Goal: Task Accomplishment & Management: Use online tool/utility

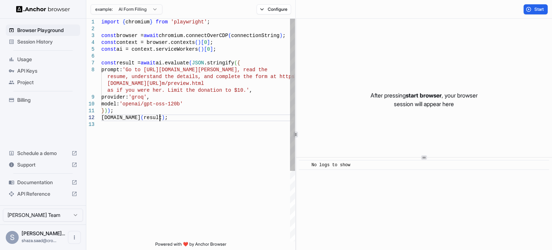
click at [175, 116] on div "import { chromium } from 'playwright' ; const browser = await chromium.connectO…" at bounding box center [198, 181] width 194 height 325
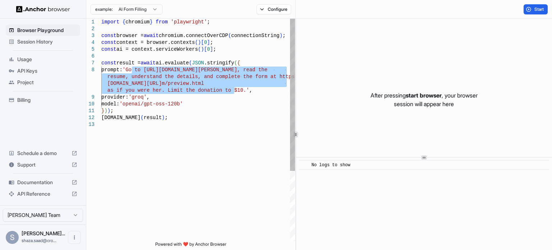
drag, startPoint x: 131, startPoint y: 70, endPoint x: 234, endPoint y: 91, distance: 105.2
click at [234, 91] on div "import { chromium } from 'playwright' ; const browser = await chromium.connectO…" at bounding box center [198, 181] width 194 height 325
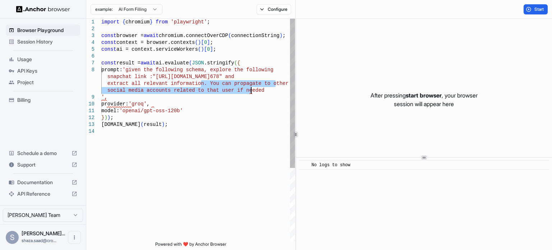
drag, startPoint x: 201, startPoint y: 84, endPoint x: 260, endPoint y: 90, distance: 60.0
click at [260, 90] on div "import { chromium } from 'playwright' ; const browser = await chromium.connectO…" at bounding box center [198, 185] width 194 height 332
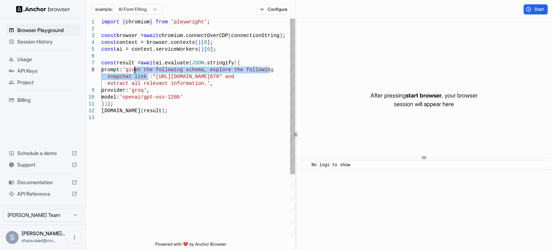
drag, startPoint x: 149, startPoint y: 77, endPoint x: 133, endPoint y: 71, distance: 16.2
click at [133, 71] on div "import { chromium } from 'playwright' ; const browser = await chromium.connectO…" at bounding box center [198, 178] width 194 height 318
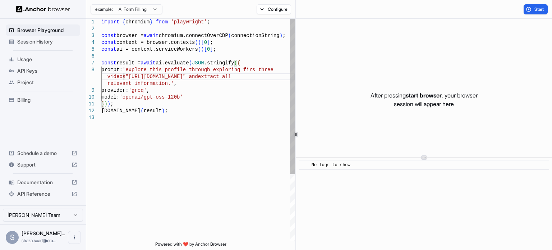
scroll to position [54, 0]
drag, startPoint x: 237, startPoint y: 76, endPoint x: 165, endPoint y: 86, distance: 73.2
click at [165, 86] on div "import { chromium } from 'playwright' ; const browser = await chromium.connectO…" at bounding box center [198, 178] width 194 height 318
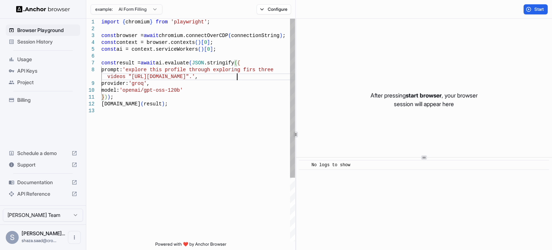
scroll to position [55, 0]
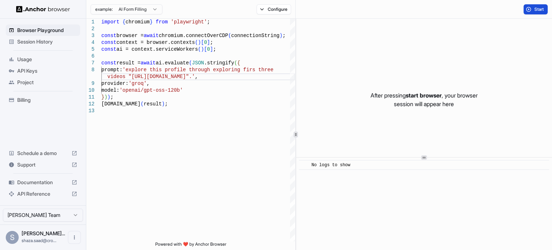
click at [540, 5] on button "Start" at bounding box center [535, 9] width 24 height 10
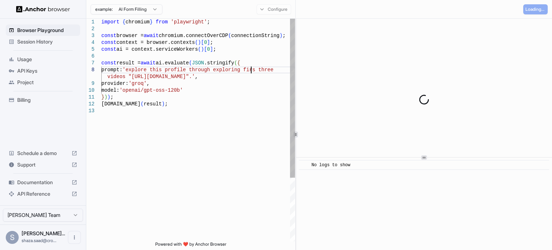
click at [250, 71] on div "import { chromium } from 'playwright' ; const browser = await chromium.connectO…" at bounding box center [198, 174] width 194 height 311
click at [251, 98] on div "import { chromium } from 'playwright' ; const browser = await chromium.connectO…" at bounding box center [198, 174] width 194 height 311
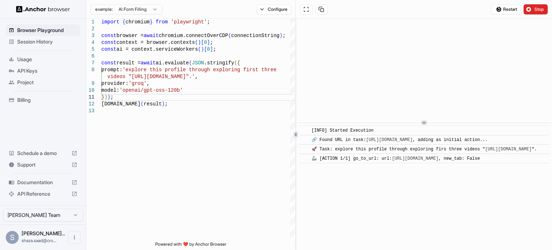
click at [346, 122] on div at bounding box center [424, 122] width 256 height 0
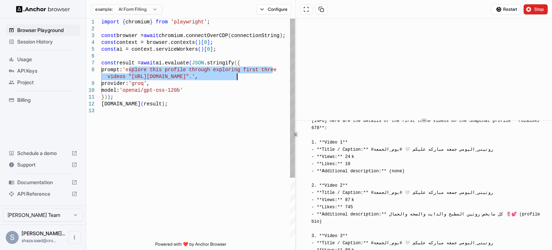
drag, startPoint x: 130, startPoint y: 70, endPoint x: 236, endPoint y: 79, distance: 106.4
click at [236, 79] on div "import { chromium } from 'playwright' ; const browser = await chromium.connectO…" at bounding box center [198, 174] width 194 height 311
click at [138, 83] on div "import { chromium } from 'playwright' ; const browser = await chromium.connectO…" at bounding box center [198, 174] width 194 height 311
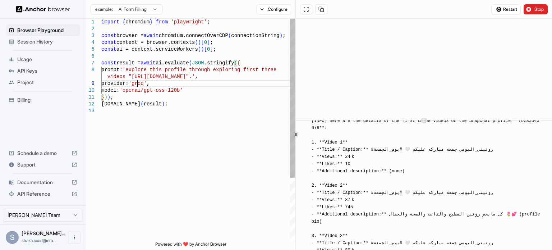
click at [138, 83] on div "import { chromium } from 'playwright' ; const browser = await chromium.connectO…" at bounding box center [198, 174] width 194 height 311
type textarea "**********"
drag, startPoint x: 150, startPoint y: 91, endPoint x: 179, endPoint y: 91, distance: 29.5
click at [179, 91] on div "import { chromium } from 'playwright' ; const browser = await chromium.connectO…" at bounding box center [198, 174] width 194 height 311
click at [193, 97] on div "import { chromium } from 'playwright' ; const browser = await chromium.connectO…" at bounding box center [198, 174] width 194 height 311
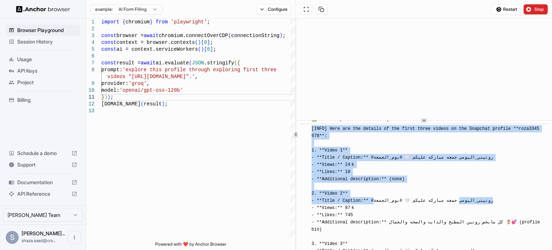
scroll to position [1773, 0]
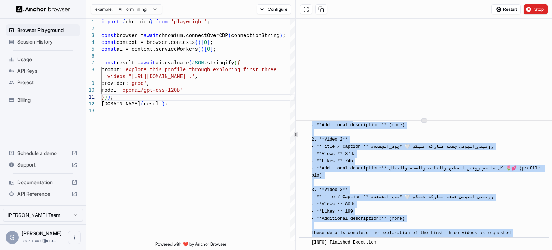
drag, startPoint x: 309, startPoint y: 175, endPoint x: 513, endPoint y: 232, distance: 212.2
click at [513, 232] on div "​ [INFO] Here are the details of the first three videos on the Snapchat profile…" at bounding box center [424, 154] width 250 height 168
click at [59, 60] on span "Usage" at bounding box center [47, 59] width 60 height 7
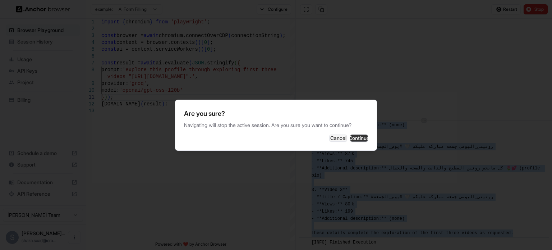
click at [350, 135] on button "Continue" at bounding box center [359, 137] width 18 height 7
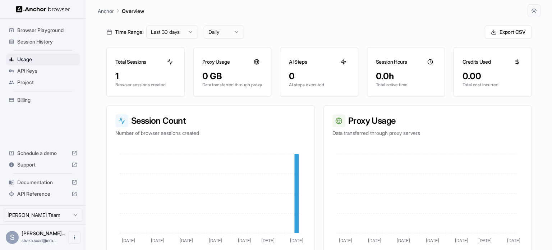
scroll to position [29, 0]
click at [52, 101] on span "Billing" at bounding box center [47, 99] width 60 height 7
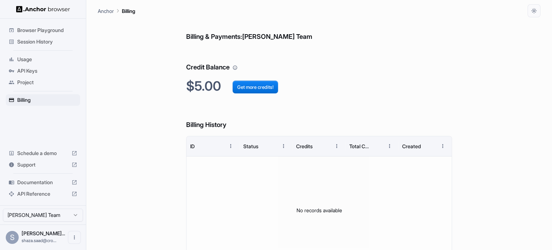
click at [44, 28] on span "Browser Playground" at bounding box center [47, 30] width 60 height 7
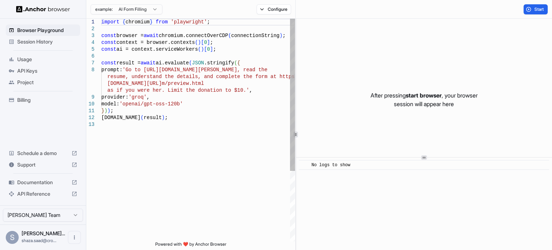
click at [142, 95] on div "import { chromium } from 'playwright' ; const browser = await chromium.connectO…" at bounding box center [198, 181] width 194 height 325
click at [142, 95] on span "'groq'" at bounding box center [138, 97] width 18 height 6
click at [142, 112] on div "import { chromium } from 'playwright' ; const browser = await chromium.connectO…" at bounding box center [198, 181] width 194 height 325
click at [279, 8] on button "Configure" at bounding box center [273, 9] width 35 height 10
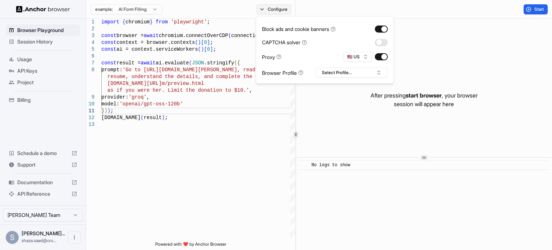
click at [279, 8] on button "Configure" at bounding box center [273, 9] width 35 height 10
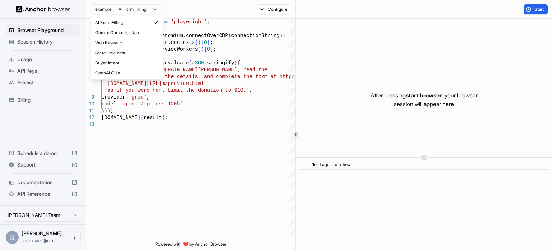
click at [118, 10] on html "Browser Playground Session History Usage API Keys Project Billing Schedule a de…" at bounding box center [276, 125] width 552 height 250
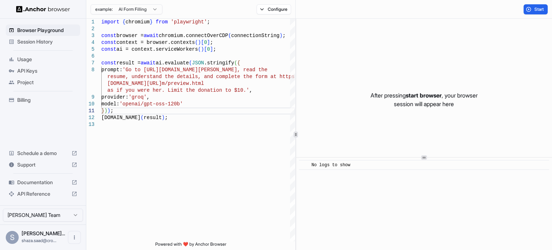
click at [118, 10] on html "Browser Playground Session History Usage API Keys Project Billing Schedule a de…" at bounding box center [276, 125] width 552 height 250
click at [145, 73] on div "import { chromium } from 'playwright' ; const browser = await chromium.connectO…" at bounding box center [198, 181] width 194 height 325
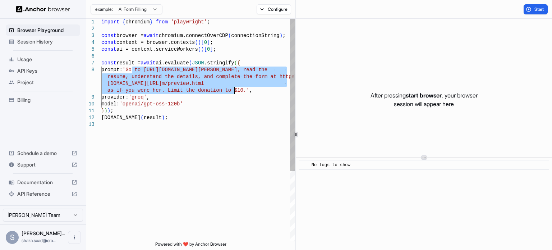
drag, startPoint x: 133, startPoint y: 69, endPoint x: 234, endPoint y: 93, distance: 103.9
click at [234, 93] on div "import { chromium } from 'playwright' ; const browser = await chromium.connectO…" at bounding box center [198, 181] width 194 height 325
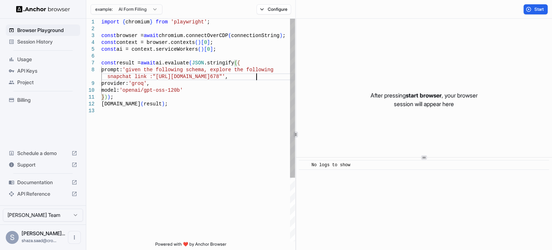
click at [137, 69] on div "import { chromium } from 'playwright' ; const browser = await chromium.connectO…" at bounding box center [198, 174] width 194 height 311
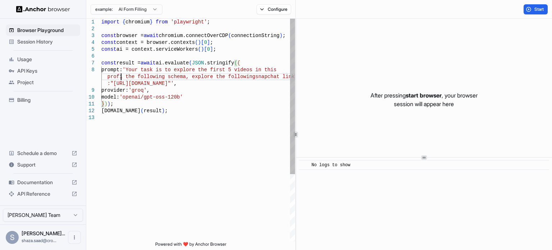
scroll to position [55, 0]
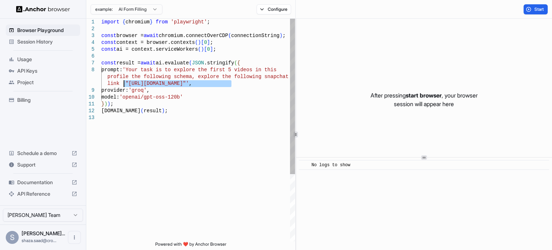
drag, startPoint x: 230, startPoint y: 84, endPoint x: 124, endPoint y: 83, distance: 106.7
click at [124, 83] on div "import { chromium } from 'playwright' ; const browser = await chromium.connectO…" at bounding box center [198, 178] width 194 height 318
click at [126, 77] on div "import { chromium } from 'playwright' ; const browser = await chromium.connectO…" at bounding box center [198, 178] width 194 height 318
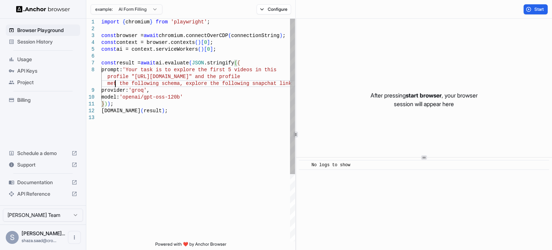
scroll to position [61, 0]
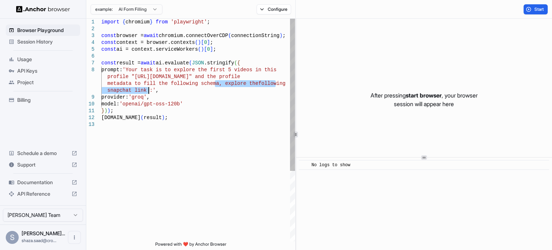
drag, startPoint x: 214, startPoint y: 83, endPoint x: 148, endPoint y: 93, distance: 67.2
click at [148, 93] on div "import { chromium } from 'playwright' ; const browser = await chromium.connectO…" at bounding box center [198, 181] width 194 height 325
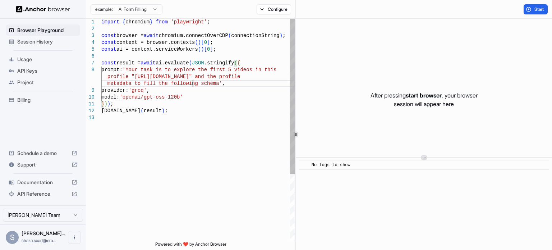
click at [192, 84] on div "import { chromium } from 'playwright' ; const browser = await chromium.connectO…" at bounding box center [198, 178] width 194 height 318
click at [224, 83] on div "import { chromium } from 'playwright' ; const browser = await chromium.connectO…" at bounding box center [198, 178] width 194 height 318
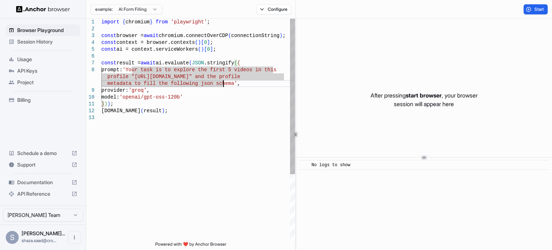
scroll to position [6, 0]
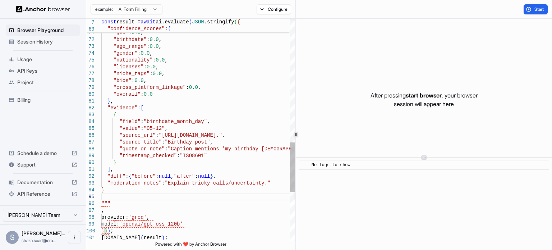
scroll to position [53, 0]
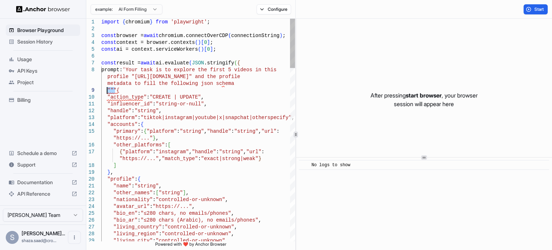
drag, startPoint x: 115, startPoint y: 89, endPoint x: 107, endPoint y: 90, distance: 8.4
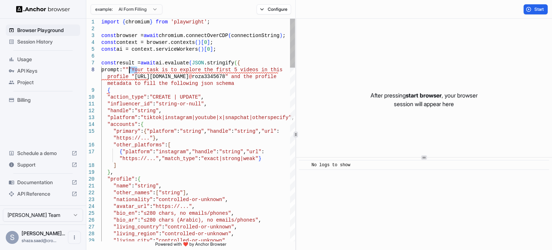
drag, startPoint x: 136, startPoint y: 69, endPoint x: 129, endPoint y: 69, distance: 7.2
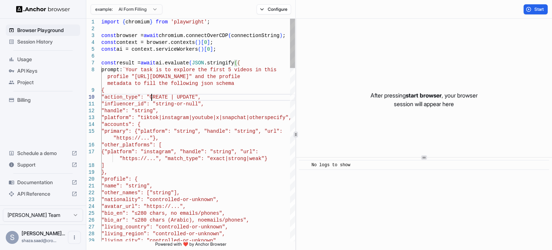
type textarea "**********"
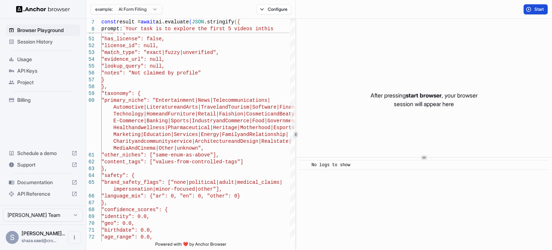
click at [535, 7] on span "Start" at bounding box center [539, 9] width 10 height 6
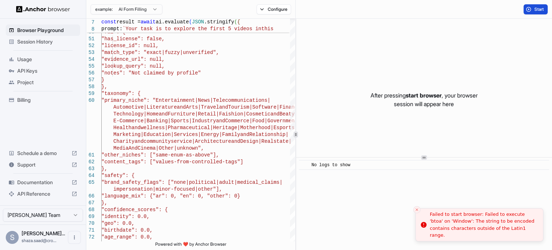
click at [438, 219] on div "Failed to start browser: Failed to execute 'btoa' on 'Window': The string to be…" at bounding box center [483, 224] width 107 height 28
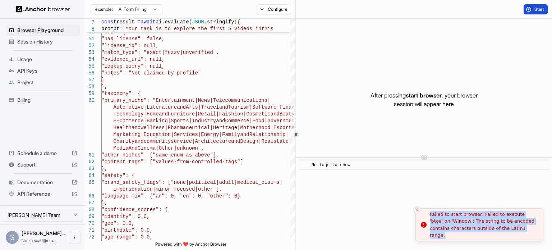
click at [438, 219] on div "Failed to start browser: Failed to execute 'btoa' on 'Window': The string to be…" at bounding box center [483, 224] width 107 height 28
copy body "Failed to start browser: Failed to execute 'btoa' on 'Window': The string to be…"
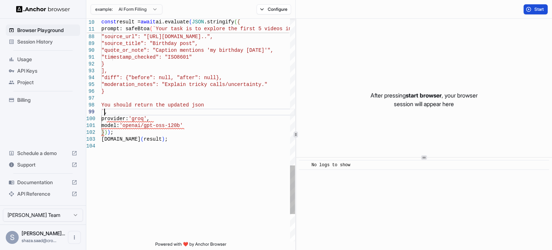
click at [525, 6] on button "Start" at bounding box center [535, 9] width 24 height 10
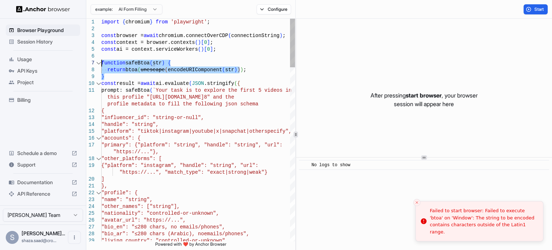
drag, startPoint x: 129, startPoint y: 77, endPoint x: 96, endPoint y: 64, distance: 35.4
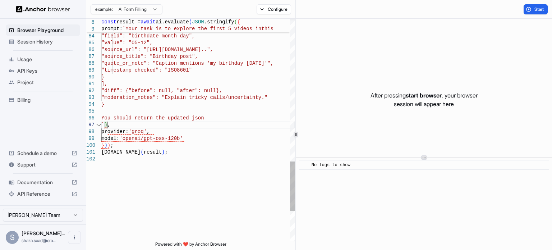
type textarea "**********"
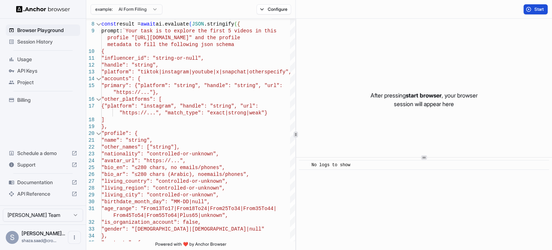
click at [530, 9] on button "Start" at bounding box center [535, 9] width 24 height 10
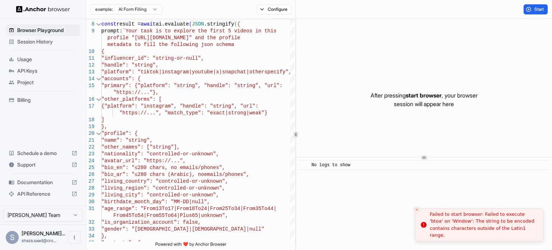
click at [495, 232] on div "Failed to start browser: Failed to execute 'btoa' on 'Window': The string to be…" at bounding box center [483, 224] width 107 height 28
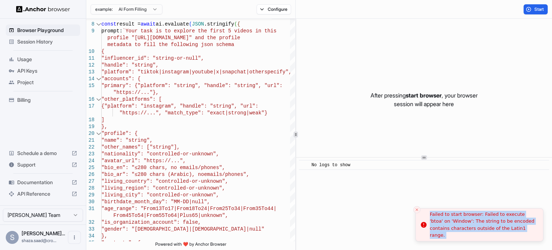
click at [495, 232] on div "Failed to start browser: Failed to execute 'btoa' on 'Window': The string to be…" at bounding box center [483, 224] width 107 height 28
copy body "Failed to start browser: Failed to execute 'btoa' on 'Window': The string to be…"
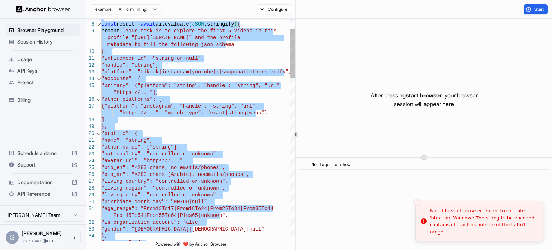
click at [164, 112] on span ""https://...", "match_type": "exact|strong|weak"}" at bounding box center [193, 113] width 148 height 6
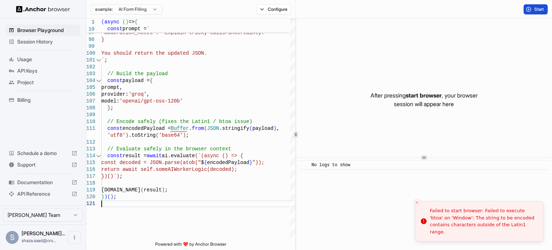
click at [535, 9] on span "Start" at bounding box center [539, 9] width 10 height 6
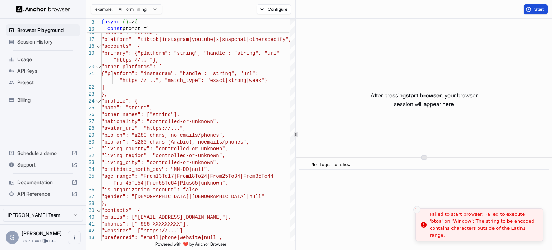
click at [415, 208] on icon "Close toast" at bounding box center [417, 209] width 4 height 4
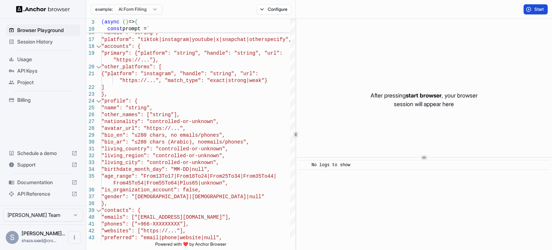
click at [541, 7] on span "Start" at bounding box center [539, 9] width 10 height 6
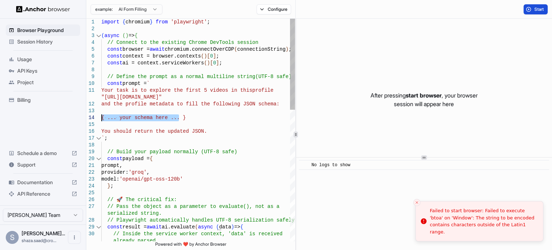
drag, startPoint x: 187, startPoint y: 116, endPoint x: 90, endPoint y: 115, distance: 96.6
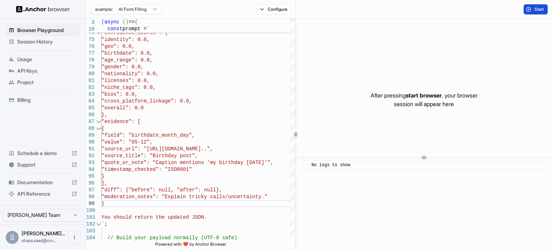
click at [543, 9] on span "Start" at bounding box center [539, 9] width 10 height 6
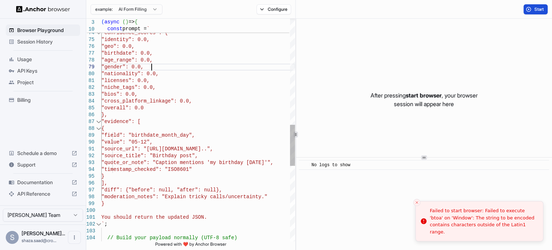
click at [249, 64] on div ""gender": 0.0," at bounding box center [198, 67] width 194 height 7
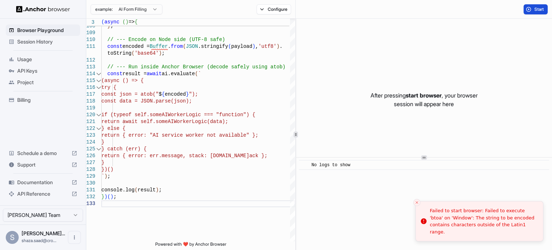
click at [532, 8] on button "Start" at bounding box center [535, 9] width 24 height 10
click at [529, 10] on button "Start" at bounding box center [535, 9] width 24 height 10
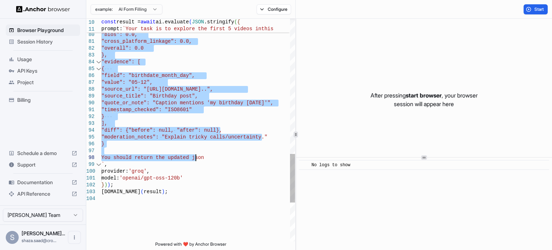
drag, startPoint x: 132, startPoint y: 56, endPoint x: 202, endPoint y: 157, distance: 122.9
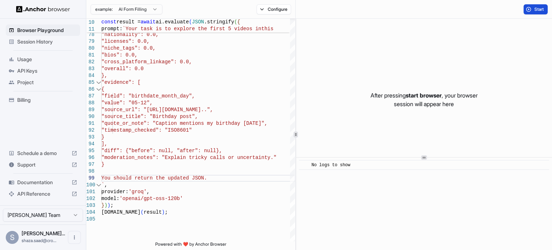
click at [536, 7] on span "Start" at bounding box center [539, 9] width 10 height 6
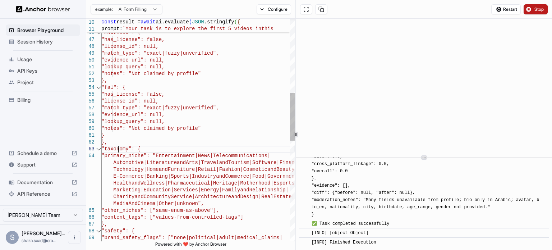
click at [117, 150] on div "}, "licenses": { "mawthook": { "has_license": false, "license_id": null, "match…" at bounding box center [198, 192] width 194 height 1034
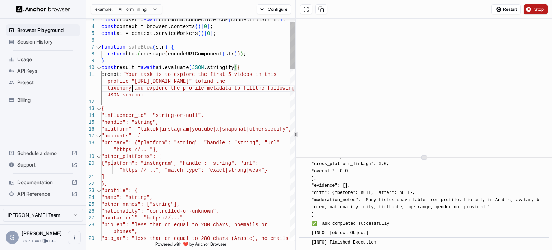
scroll to position [14, 0]
click at [503, 9] on span "Restart" at bounding box center [510, 9] width 14 height 6
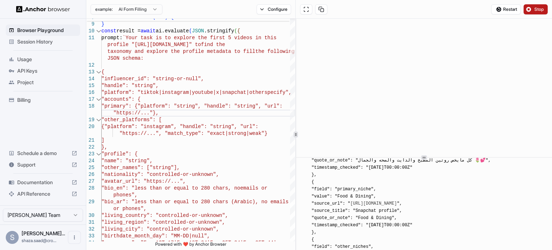
scroll to position [1905, 0]
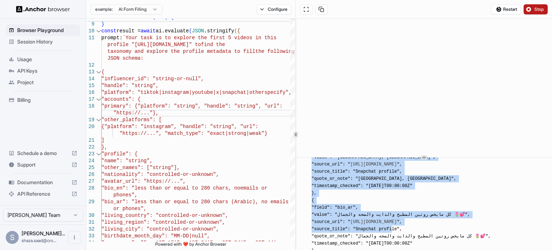
drag, startPoint x: 384, startPoint y: 158, endPoint x: 433, endPoint y: 158, distance: 49.6
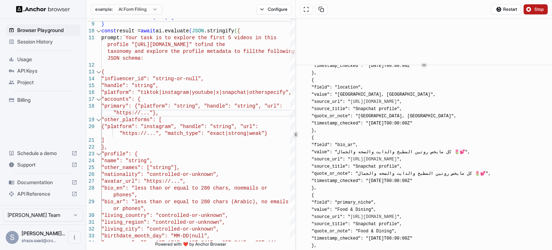
click at [327, 7] on div "example: AI Form Filling Configure Restart Stop 32 33 34 31 30 29 28 26 27 24 2…" at bounding box center [319, 125] width 466 height 250
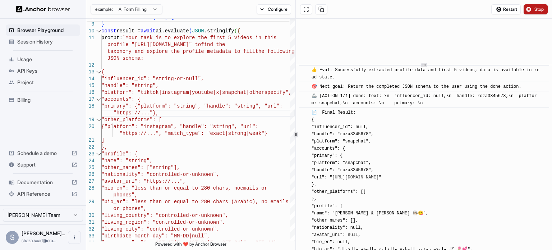
scroll to position [971, 0]
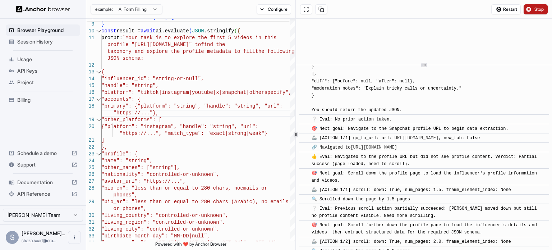
scroll to position [673, 0]
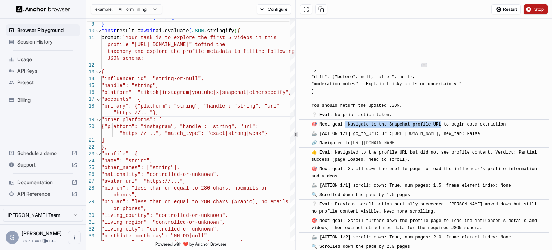
drag, startPoint x: 345, startPoint y: 133, endPoint x: 441, endPoint y: 128, distance: 96.0
click at [441, 128] on div "🎯 Next goal: Navigate to the Snapchat profile URL to begin data extraction." at bounding box center [410, 124] width 199 height 7
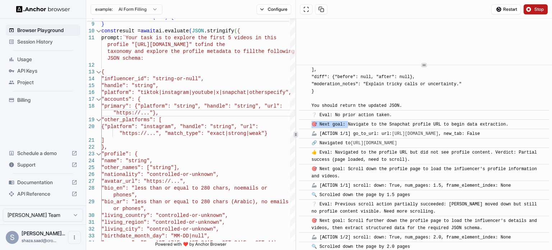
drag, startPoint x: 309, startPoint y: 129, endPoint x: 348, endPoint y: 131, distance: 38.5
click at [348, 129] on div "​ 🎯 Next goal: Navigate to the Snapchat profile URL to begin data extraction." at bounding box center [424, 124] width 250 height 10
click at [322, 145] on span "🔗 Navigated to https://www.snapchat.com/@roza3345678" at bounding box center [355, 142] width 88 height 5
click at [349, 157] on span "👍 Eval: Navigated to the profile URL but did not see profile content. Verdict: …" at bounding box center [425, 156] width 228 height 12
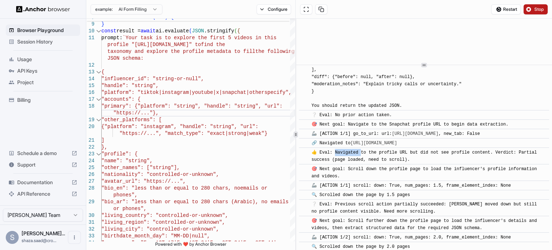
click at [349, 157] on span "👍 Eval: Navigated to the profile URL but did not see profile content. Verdict: …" at bounding box center [425, 156] width 228 height 12
click at [462, 158] on span "👍 Eval: Navigated to the profile URL but did not see profile content. Verdict: …" at bounding box center [425, 156] width 228 height 12
click at [476, 157] on span "👍 Eval: Navigated to the profile URL but did not see profile content. Verdict: …" at bounding box center [425, 156] width 228 height 12
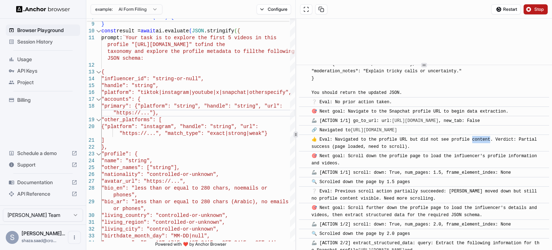
scroll to position [687, 0]
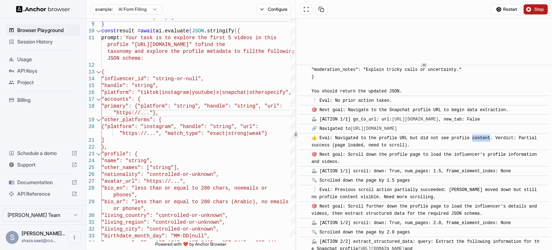
drag, startPoint x: 356, startPoint y: 162, endPoint x: 365, endPoint y: 165, distance: 9.5
click at [365, 165] on div "🎯 Next goal: Scroll down the profile page to load the influencer's profile info…" at bounding box center [426, 158] width 230 height 14
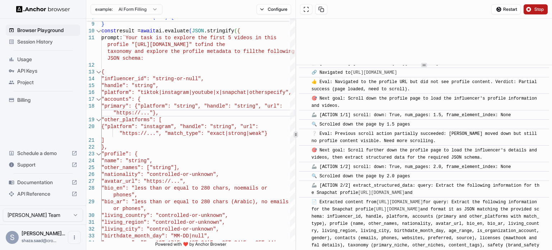
scroll to position [751, 0]
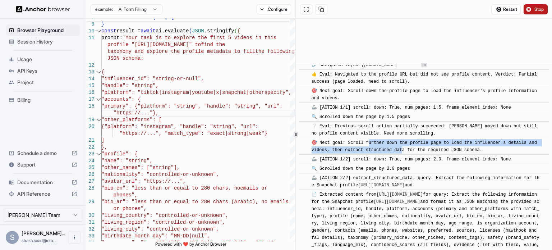
drag, startPoint x: 368, startPoint y: 148, endPoint x: 401, endPoint y: 153, distance: 33.5
click at [401, 152] on span "🎯 Next goal: Scroll further down the profile page to load the influencer's deta…" at bounding box center [425, 146] width 228 height 12
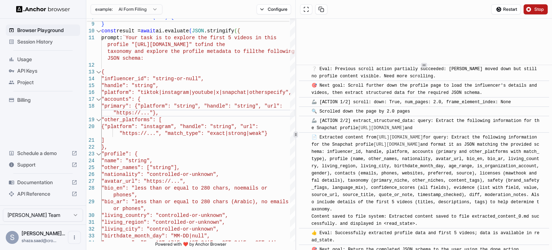
scroll to position [811, 0]
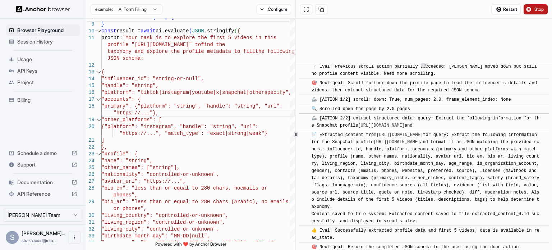
click at [451, 153] on span "📄 Extracted content from https://www.snapchat.com/@roza3345678 for query: Extra…" at bounding box center [426, 177] width 230 height 91
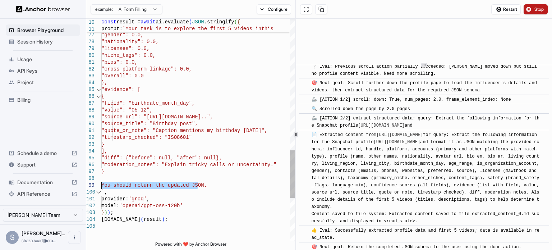
drag, startPoint x: 207, startPoint y: 185, endPoint x: 98, endPoint y: 186, distance: 109.2
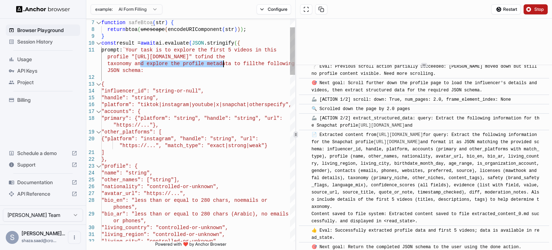
drag, startPoint x: 141, startPoint y: 64, endPoint x: 223, endPoint y: 62, distance: 81.9
drag, startPoint x: 348, startPoint y: 153, endPoint x: 431, endPoint y: 224, distance: 109.8
click at [431, 224] on div "📄 Extracted content from https://www.snapchat.com/@roza3345678 for query: Extra…" at bounding box center [426, 177] width 230 height 93
click at [370, 176] on span "📄 Extracted content from https://www.snapchat.com/@roza3345678 for query: Extra…" at bounding box center [426, 177] width 230 height 91
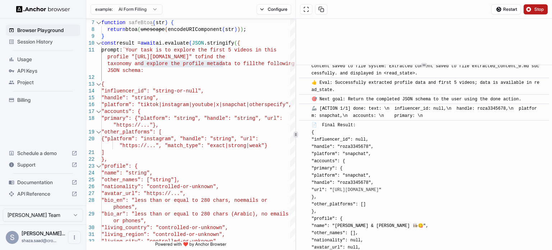
scroll to position [962, 0]
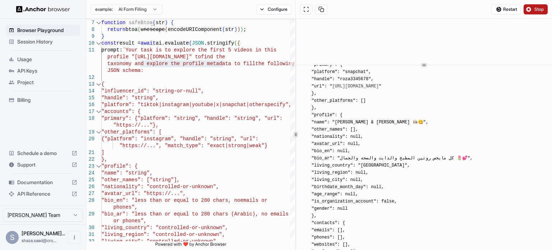
scroll to position [1067, 0]
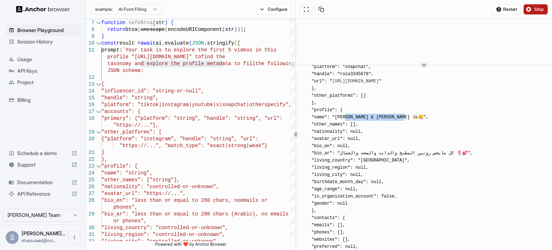
drag, startPoint x: 344, startPoint y: 121, endPoint x: 392, endPoint y: 124, distance: 48.6
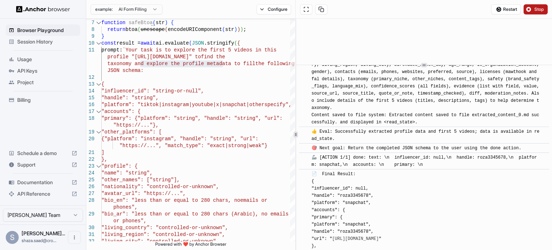
scroll to position [908, 0]
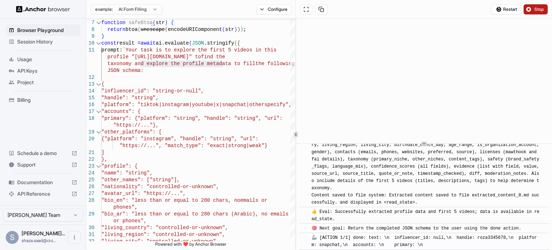
click at [420, 143] on div at bounding box center [424, 143] width 256 height 0
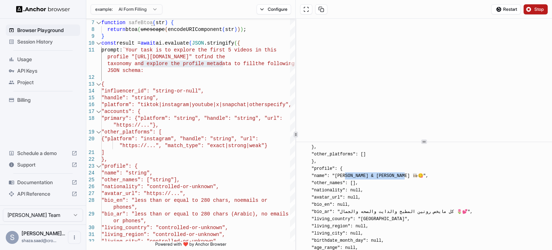
scroll to position [1085, 0]
drag, startPoint x: 347, startPoint y: 212, endPoint x: 415, endPoint y: 207, distance: 68.1
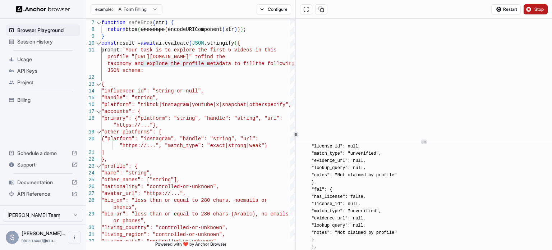
scroll to position [1287, 0]
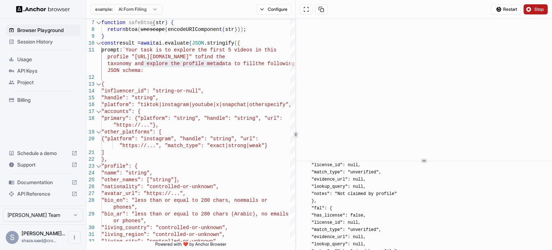
click at [418, 177] on div "​ [INFO] Started Execution ​ 🚀 Task: Your task is to explore the first 5 videos…" at bounding box center [424, 134] width 256 height 231
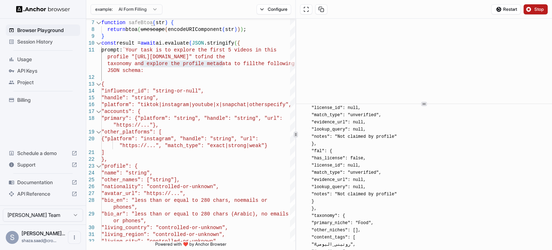
click at [395, 103] on div at bounding box center [424, 103] width 256 height 0
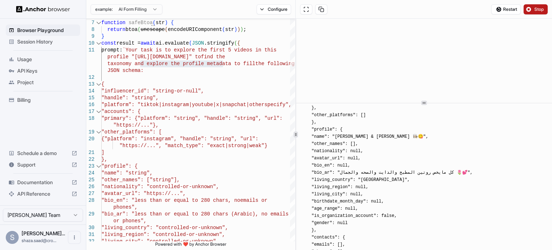
scroll to position [1086, 0]
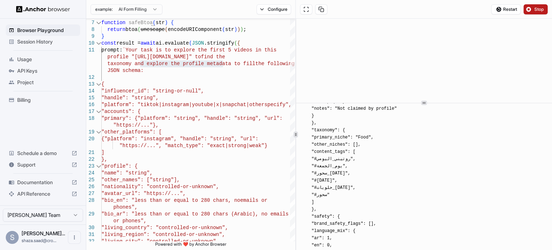
scroll to position [1371, 0]
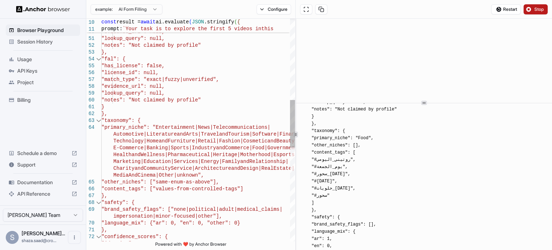
click at [138, 189] on div ""license_id": null, "match_type": "exact|fuzzy|unverified", "evidence_url": nul…" at bounding box center [198, 159] width 194 height 1041
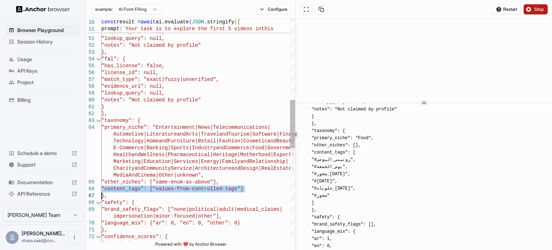
click at [138, 189] on div ""license_id": null, "match_type": "exact|fuzzy|unverified", "evidence_url": nul…" at bounding box center [198, 159] width 194 height 1041
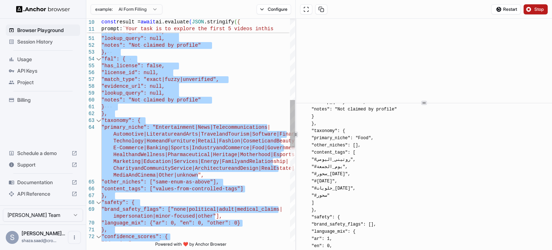
click at [138, 189] on div ""license_id": null, "match_type": "exact|fuzzy|unverified", "evidence_url": nul…" at bounding box center [198, 159] width 194 height 1041
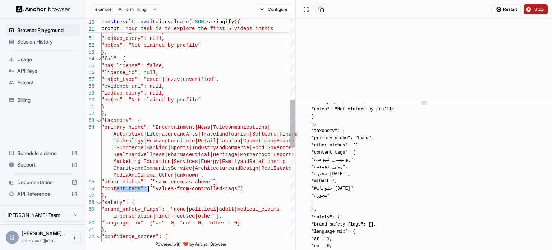
click at [138, 189] on div ""license_id": null, "match_type": "exact|fuzzy|unverified", "evidence_url": nul…" at bounding box center [198, 159] width 194 height 1041
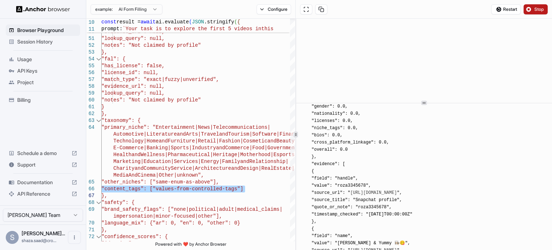
scroll to position [1590, 0]
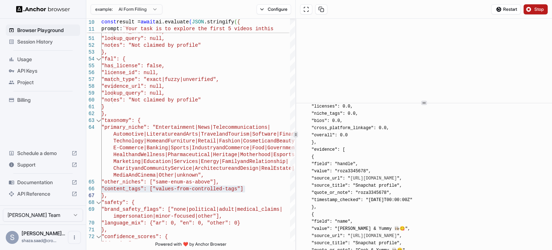
click at [325, 152] on span "📄 Final Result: { "influencer_id": null, "handle": "roza3345678", "platform": "…" at bounding box center [425, 59] width 228 height 1061
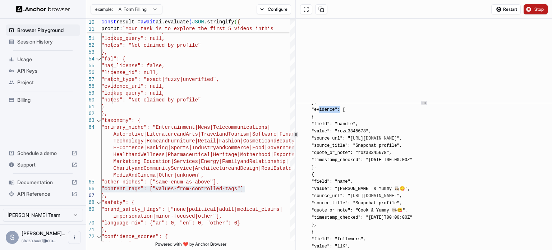
scroll to position [1633, 0]
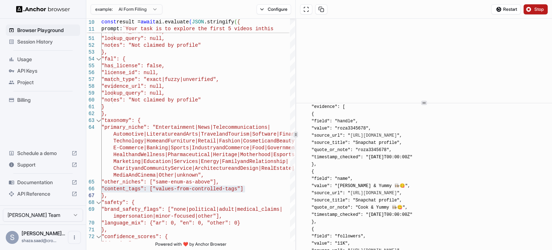
click at [342, 196] on span "📄 Final Result: { "influencer_id": null, "handle": "roza3345678", "platform": "…" at bounding box center [425, 16] width 228 height 1061
click at [334, 182] on span "📄 Final Result: { "influencer_id": null, "handle": "roza3345678", "platform": "…" at bounding box center [425, 16] width 228 height 1061
click at [355, 181] on span "📄 Final Result: { "influencer_id": null, "handle": "roza3345678", "platform": "…" at bounding box center [425, 16] width 228 height 1061
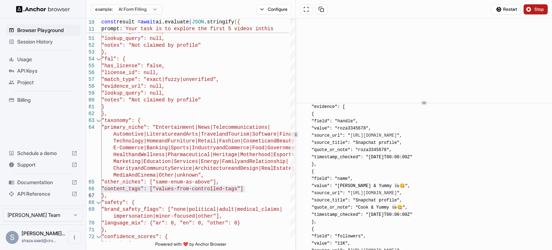
click at [355, 181] on span "📄 Final Result: { "influencer_id": null, "handle": "roza3345678", "platform": "…" at bounding box center [425, 16] width 228 height 1061
click at [335, 189] on span "📄 Final Result: { "influencer_id": null, "handle": "roza3345678", "platform": "…" at bounding box center [425, 16] width 228 height 1061
drag, startPoint x: 352, startPoint y: 189, endPoint x: 384, endPoint y: 189, distance: 31.6
click at [384, 189] on span "📄 Final Result: { "influencer_id": null, "handle": "roza3345678", "platform": "…" at bounding box center [425, 16] width 228 height 1061
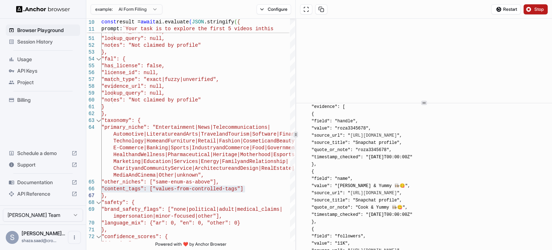
click at [345, 204] on span "📄 Final Result: { "influencer_id": null, "handle": "roza3345678", "platform": "…" at bounding box center [425, 16] width 228 height 1061
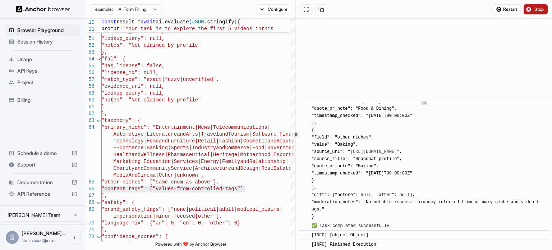
scroll to position [1967, 0]
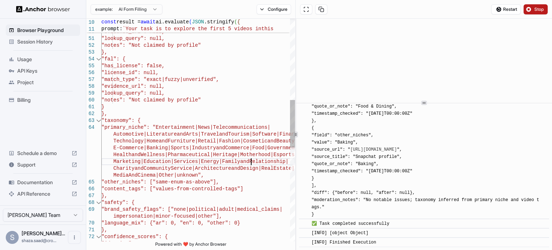
click at [250, 158] on div ""license_id": null, "match_type": "exact|fuzzy|unverified", "evidence_url": nul…" at bounding box center [198, 159] width 194 height 1041
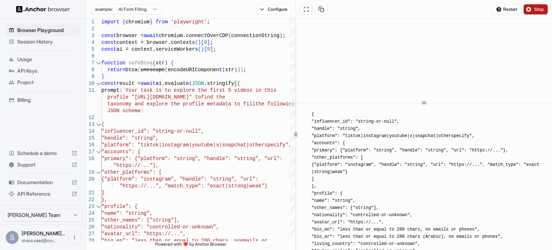
scroll to position [0, 0]
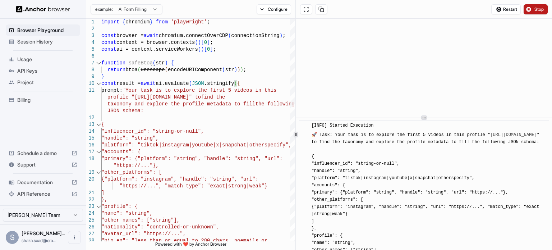
click at [417, 118] on div at bounding box center [424, 117] width 256 height 0
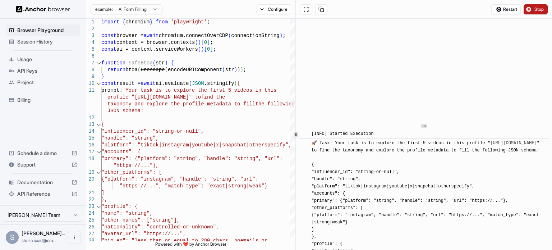
click at [32, 58] on span "Usage" at bounding box center [47, 59] width 60 height 7
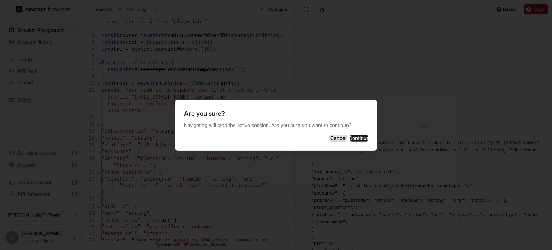
click at [329, 135] on button "Cancel" at bounding box center [338, 137] width 18 height 7
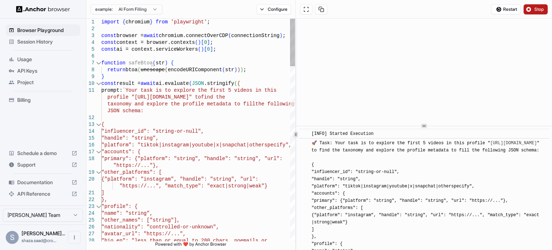
scroll to position [14, 0]
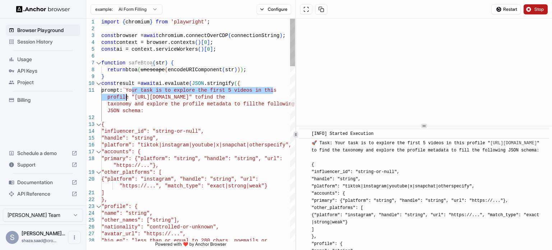
drag, startPoint x: 131, startPoint y: 88, endPoint x: 126, endPoint y: 95, distance: 9.1
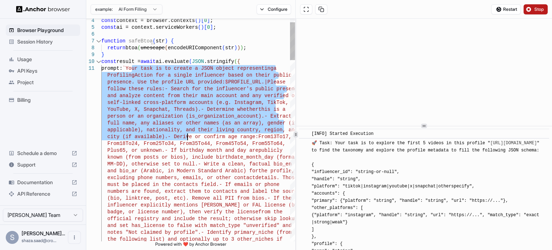
drag, startPoint x: 131, startPoint y: 66, endPoint x: 187, endPoint y: 136, distance: 89.0
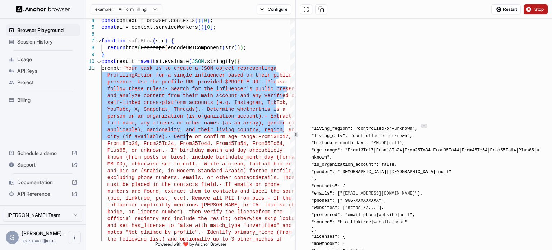
scroll to position [172, 0]
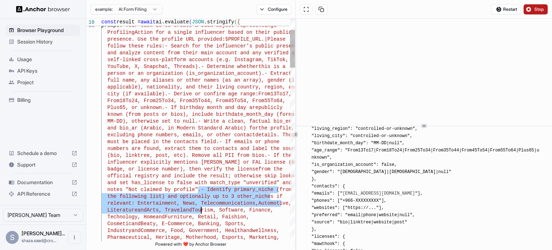
drag, startPoint x: 197, startPoint y: 191, endPoint x: 200, endPoint y: 214, distance: 23.5
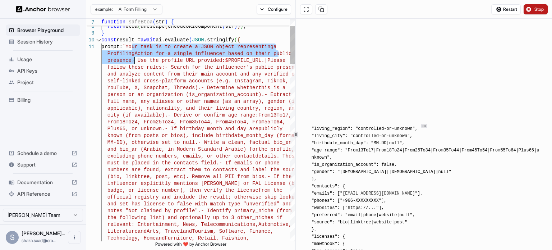
drag, startPoint x: 130, startPoint y: 46, endPoint x: 134, endPoint y: 60, distance: 14.7
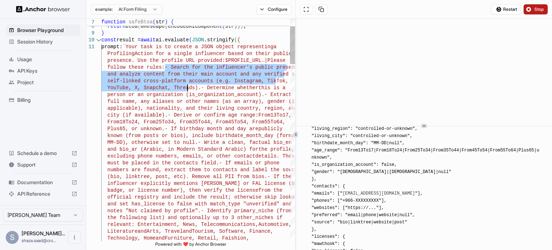
drag, startPoint x: 164, startPoint y: 67, endPoint x: 188, endPoint y: 87, distance: 30.6
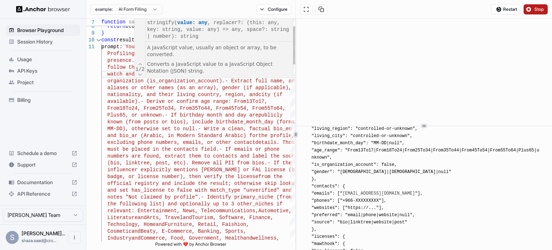
scroll to position [27, 0]
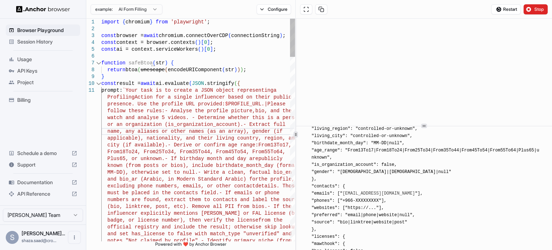
drag, startPoint x: 534, startPoint y: 10, endPoint x: 257, endPoint y: 78, distance: 285.2
click at [257, 78] on div "example: AI Form Filling Configure Restart Stop 7 8 9 10 11 5 6 3 4 1 2 notes "…" at bounding box center [319, 125] width 466 height 250
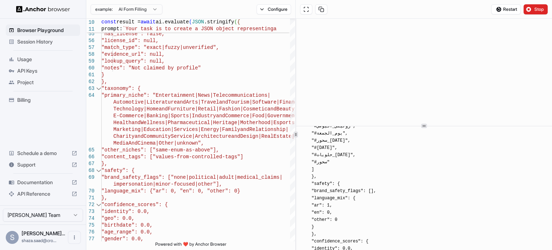
scroll to position [1511, 0]
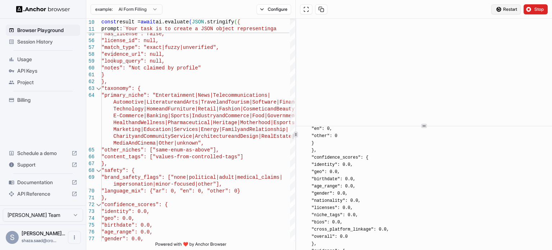
click at [514, 5] on button "Restart" at bounding box center [505, 9] width 29 height 10
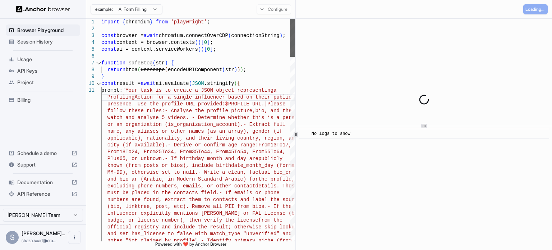
click at [295, 38] on div at bounding box center [292, 38] width 5 height 38
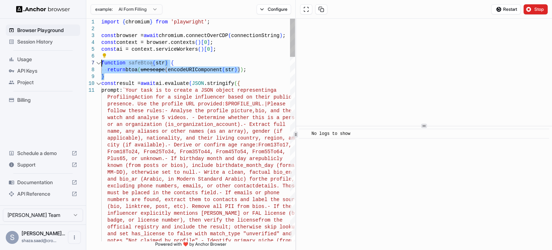
drag, startPoint x: 124, startPoint y: 74, endPoint x: 85, endPoint y: 59, distance: 41.9
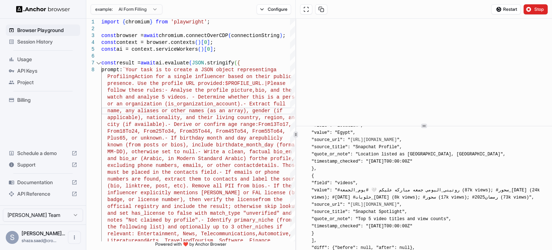
scroll to position [1849, 0]
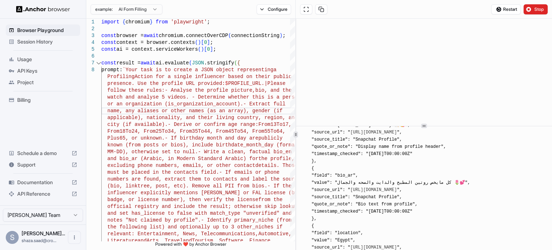
scroll to position [1740, 0]
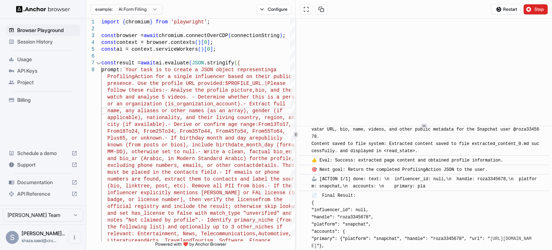
scroll to position [1133, 0]
click at [375, 157] on span "👍 Eval: Success: extracted page content and obtained profile information." at bounding box center [406, 159] width 191 height 5
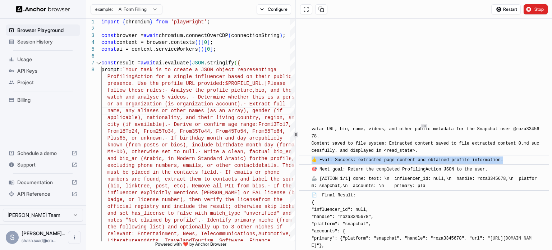
click at [375, 157] on span "👍 Eval: Success: extracted page content and obtained profile information." at bounding box center [406, 159] width 191 height 5
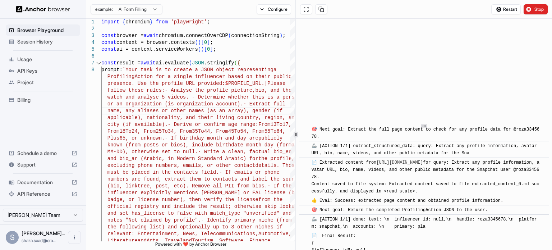
click at [362, 160] on span "📄 Extracted content from https://www.snapchat.com/@roza3345678 for query: Extra…" at bounding box center [425, 177] width 228 height 34
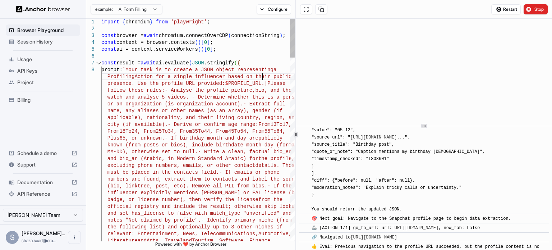
scroll to position [27, 0]
click at [530, 8] on button "Stop" at bounding box center [535, 9] width 24 height 10
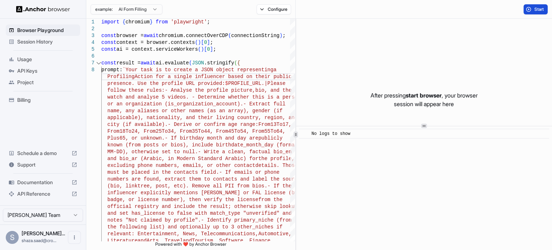
click at [525, 10] on button "Start" at bounding box center [535, 9] width 24 height 10
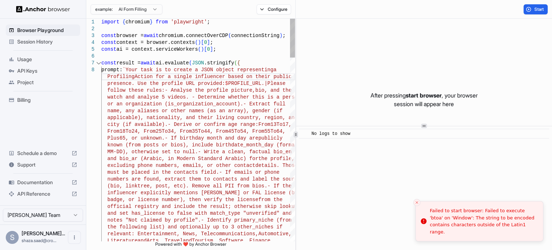
scroll to position [27, 0]
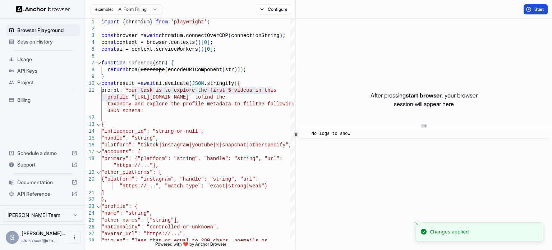
click at [530, 10] on button "Start" at bounding box center [535, 9] width 24 height 10
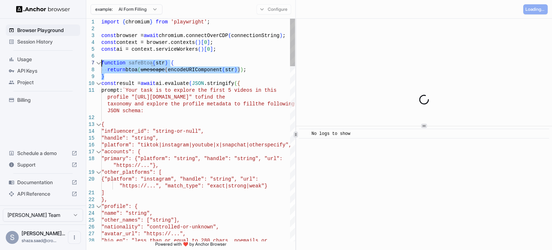
drag, startPoint x: 123, startPoint y: 74, endPoint x: 87, endPoint y: 62, distance: 37.9
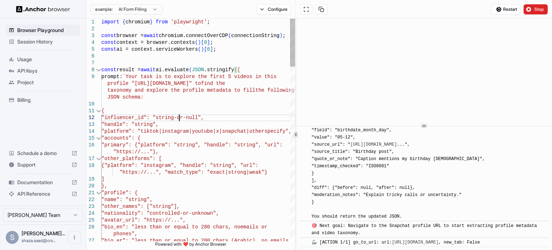
scroll to position [639, 0]
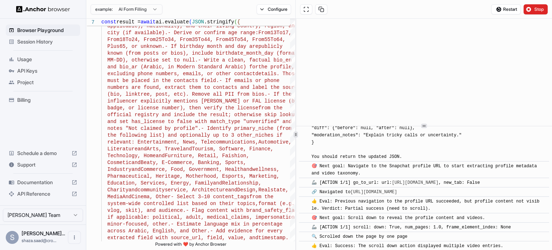
scroll to position [727, 0]
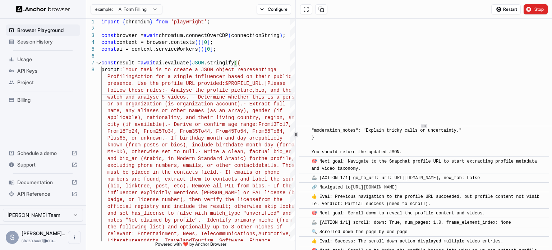
scroll to position [771, 0]
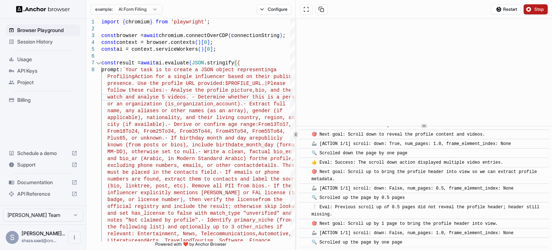
click at [536, 10] on span "Stop" at bounding box center [539, 9] width 10 height 6
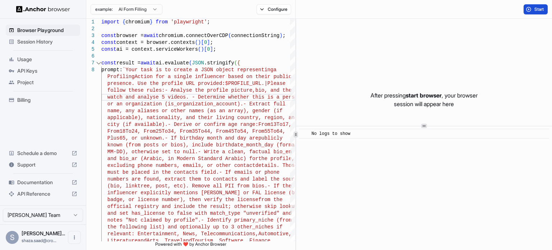
click at [532, 8] on button "Start" at bounding box center [535, 9] width 24 height 10
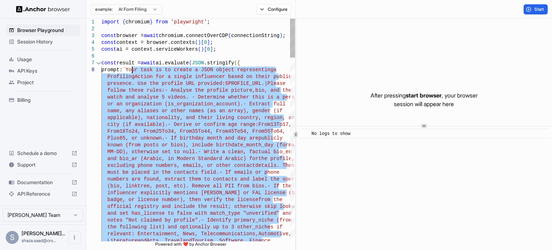
drag, startPoint x: 281, startPoint y: 173, endPoint x: 133, endPoint y: 71, distance: 180.3
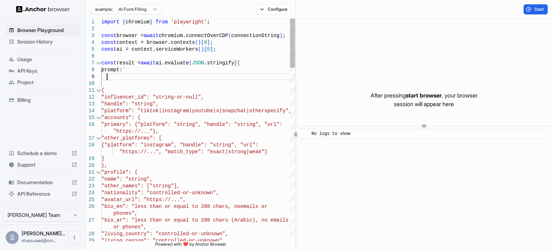
scroll to position [55, 0]
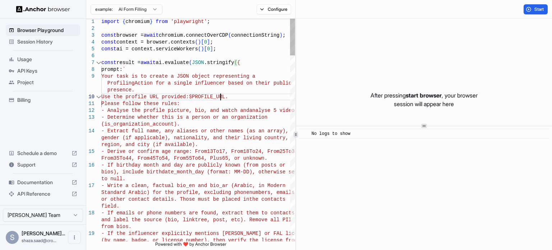
scroll to position [19, 0]
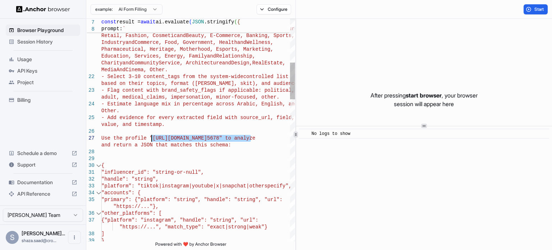
drag, startPoint x: 250, startPoint y: 137, endPoint x: 150, endPoint y: 140, distance: 100.3
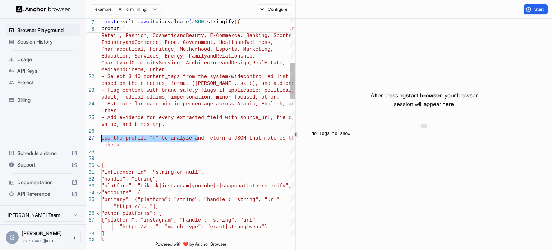
drag, startPoint x: 198, startPoint y: 139, endPoint x: 101, endPoint y: 138, distance: 97.0
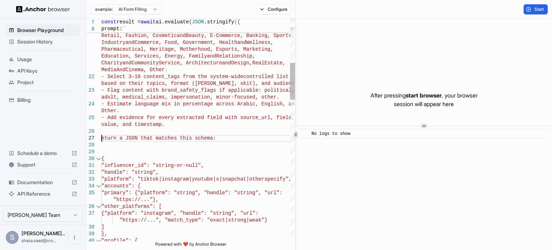
scroll to position [41, 0]
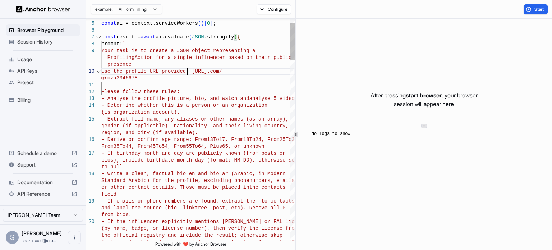
scroll to position [19, 0]
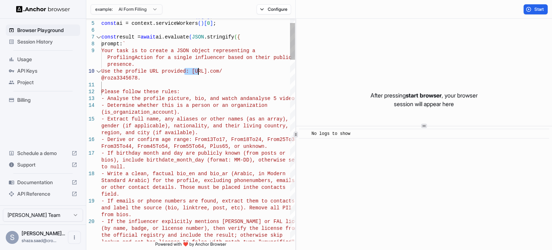
drag, startPoint x: 187, startPoint y: 74, endPoint x: 163, endPoint y: 71, distance: 23.5
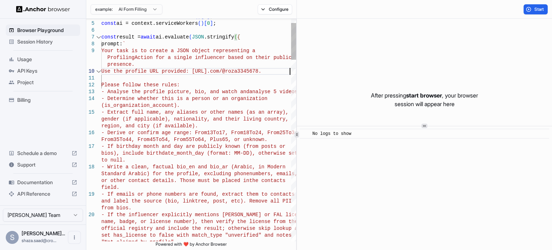
click at [291, 62] on div "4 5 6 7 8 9 10 11 12 13 14 15 16 17 18 19 20 const context = browser.contexts (…" at bounding box center [319, 134] width 466 height 231
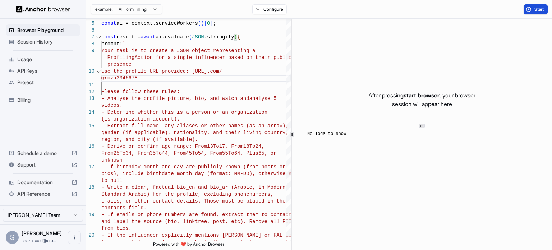
type textarea "**********"
click at [523, 8] on button "Start" at bounding box center [535, 9] width 24 height 10
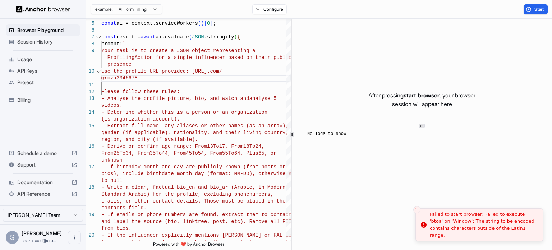
click at [482, 225] on div "Failed to start browser: Failed to execute 'btoa' on 'Window': The string to be…" at bounding box center [483, 224] width 107 height 28
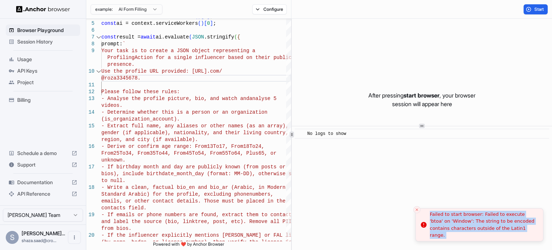
click at [482, 225] on div "Failed to start browser: Failed to execute 'btoa' on 'Window': The string to be…" at bounding box center [483, 224] width 107 height 28
copy body "Failed to start browser: Failed to execute 'btoa' on 'Window': The string to be…"
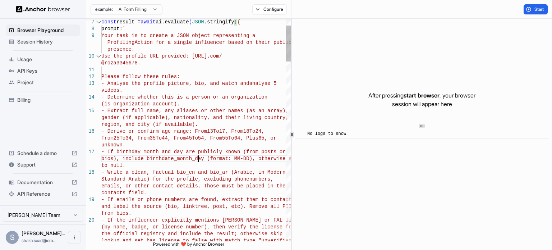
drag, startPoint x: 123, startPoint y: 55, endPoint x: 102, endPoint y: 55, distance: 21.2
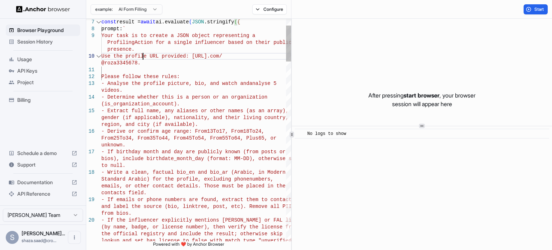
drag, startPoint x: 144, startPoint y: 56, endPoint x: 124, endPoint y: 59, distance: 19.6
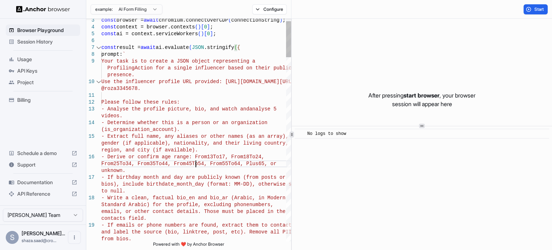
type textarea "**********"
click at [538, 12] on span "Start" at bounding box center [539, 9] width 10 height 6
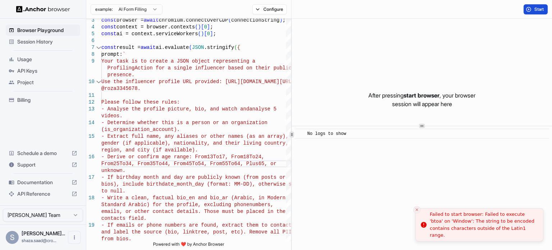
click at [513, 224] on div "Failed to start browser: Failed to execute 'btoa' on 'Window': The string to be…" at bounding box center [483, 224] width 107 height 28
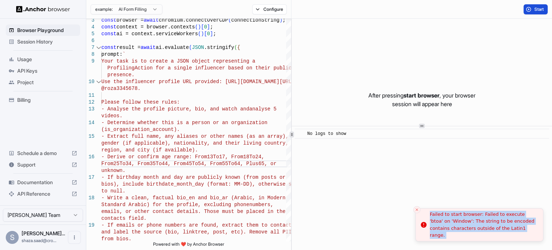
click at [513, 224] on div "Failed to start browser: Failed to execute 'btoa' on 'Window': The string to be…" at bounding box center [483, 224] width 107 height 28
copy body "Failed to start browser: Failed to execute 'btoa' on 'Window': The string to be…"
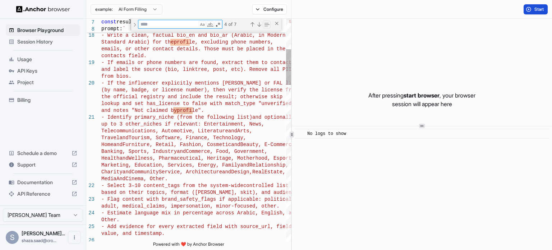
type textarea "**********"
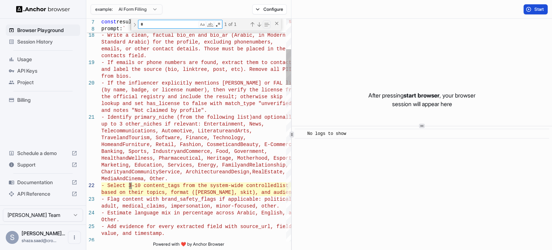
type textarea "*"
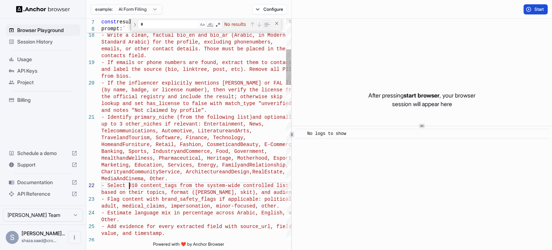
scroll to position [6, 0]
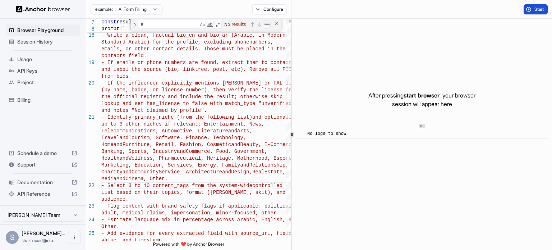
click at [534, 8] on span "Start" at bounding box center [539, 9] width 10 height 6
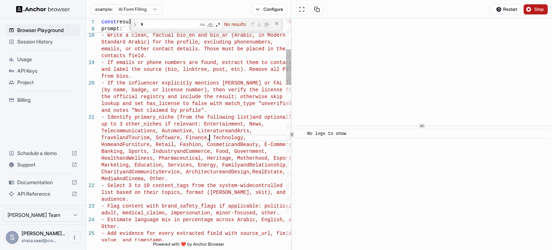
click at [275, 19] on div "* – No results" at bounding box center [205, 25] width 150 height 12
click at [276, 23] on div "Close (Escape)" at bounding box center [277, 23] width 6 height 6
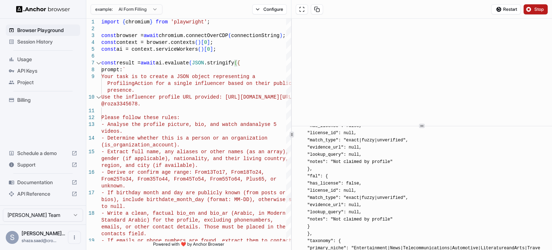
scroll to position [881, 0]
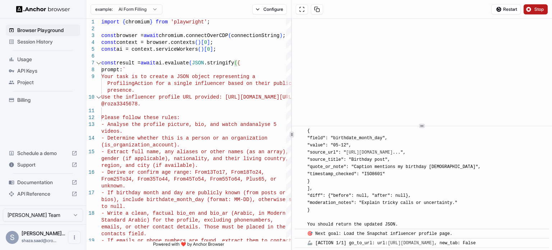
click at [361, 240] on span "🦾 [ACTION 1/1] go_to_url: url: https://www.snapchat.com/@roza3345678 , new_tab:…" at bounding box center [391, 242] width 168 height 5
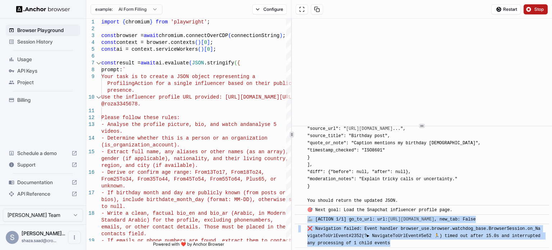
click at [371, 219] on span "🦾 [ACTION 1/1] go_to_url: url: https://www.snapchat.com/@roza3345678 , new_tab:…" at bounding box center [391, 219] width 168 height 5
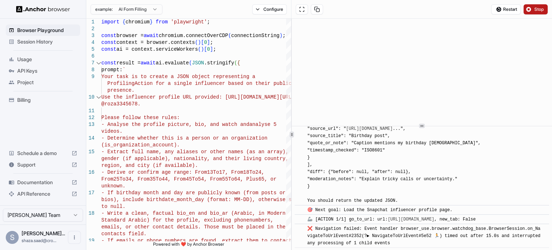
click at [417, 226] on span "❌ Navigation failed: Event handler browser_use.browser.watchdog_base.BrowserSes…" at bounding box center [425, 235] width 236 height 19
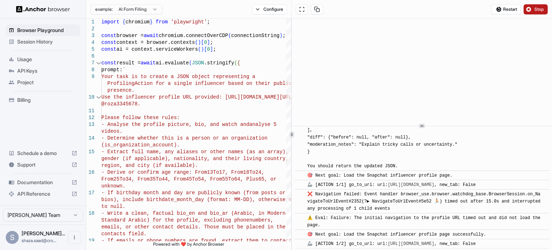
click at [408, 191] on span "❌ Navigation failed: Event handler browser_use.browser.watchdog_base.BrowserSes…" at bounding box center [425, 200] width 236 height 19
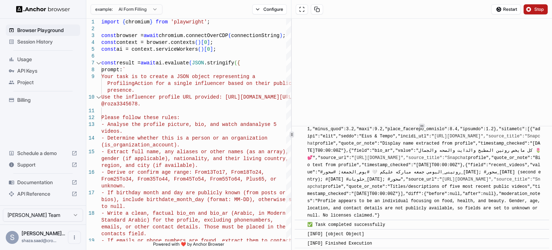
scroll to position [1717, 0]
click at [348, 178] on span "📄 Final Result: {"influencer_id":null,"handle":"roza3345678","platform":"snapch…" at bounding box center [424, 114] width 235 height 206
click at [417, 193] on span "📄 Final Result: {"influencer_id":null,"handle":"roza3345678","platform":"snapch…" at bounding box center [424, 114] width 235 height 206
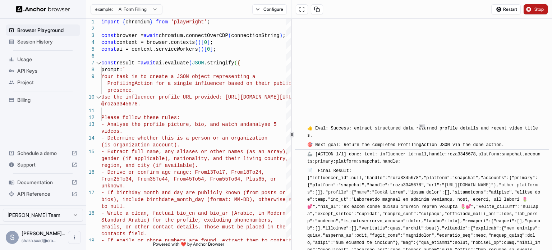
scroll to position [1560, 0]
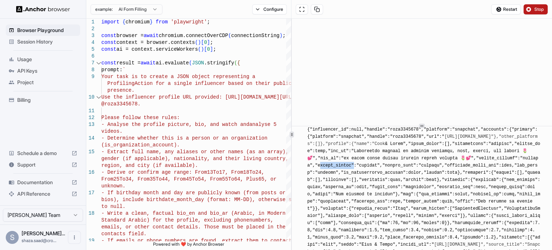
scroll to position [1609, 0]
click at [429, 165] on span "📄 Final Result: {"influencer_id":null,"handle":"roza3345678","platform":"snapch…" at bounding box center [424, 222] width 235 height 206
click at [454, 173] on span "📄 Final Result: {"influencer_id":null,"handle":"roza3345678","platform":"snapch…" at bounding box center [424, 222] width 235 height 206
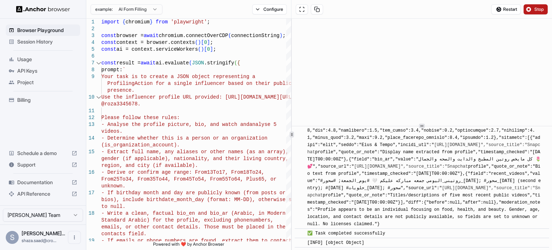
scroll to position [1707, 0]
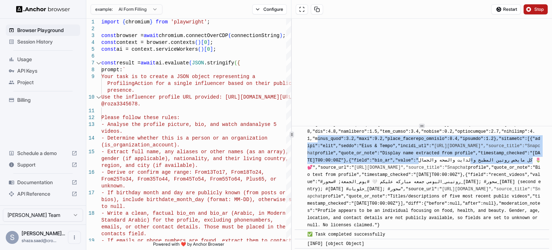
drag, startPoint x: 432, startPoint y: 135, endPoint x: 452, endPoint y: 162, distance: 32.8
click at [452, 162] on div "📄 Final Result: {"influencer_id":null,"handle":"roza3345678","platform":"snapch…" at bounding box center [424, 124] width 234 height 208
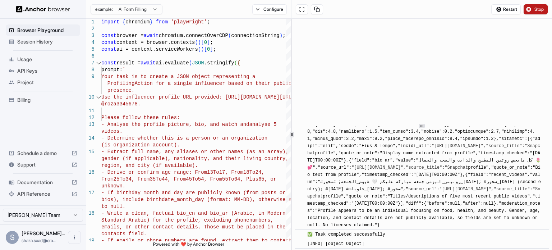
click at [420, 209] on span "📄 Final Result: {"influencer_id":null,"handle":"roza3345678","platform":"snapch…" at bounding box center [424, 124] width 235 height 206
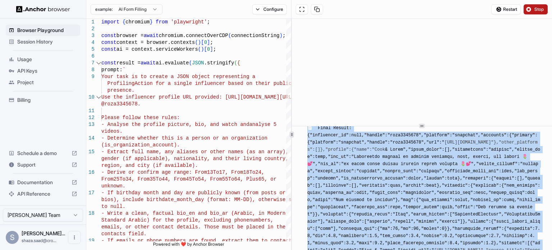
scroll to position [1718, 0]
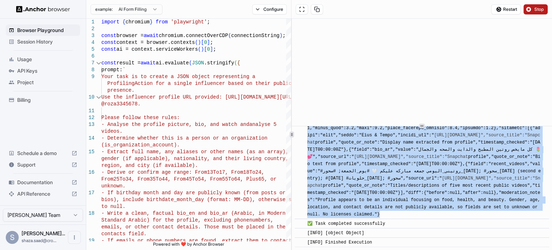
drag, startPoint x: 305, startPoint y: 188, endPoint x: 530, endPoint y: 212, distance: 226.2
click at [530, 212] on div "​ 📄 Final Result: {"influencer_id":null,"handle":"roza3345678","platform":"snap…" at bounding box center [422, 113] width 254 height 211
copy span "📄 Final Result: {"influencer_id":null,"handle":"roza3345678","platform":"snapch…"
type textarea "**********"
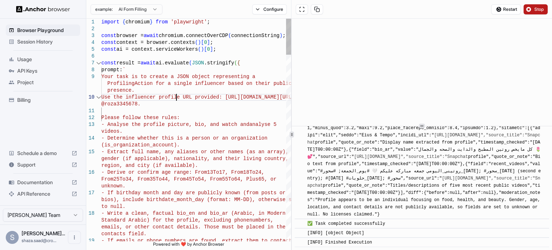
scroll to position [6, 0]
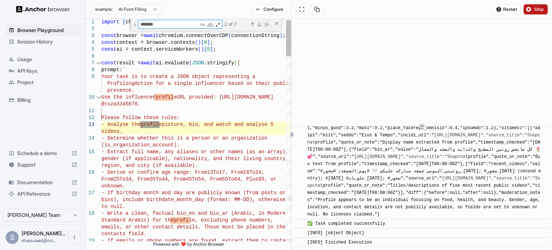
type textarea "*******"
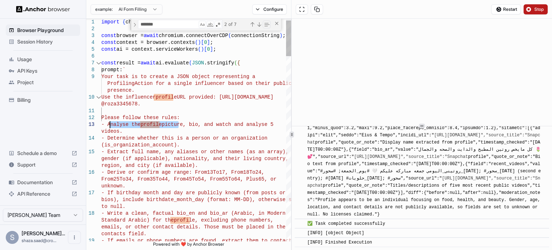
drag, startPoint x: 180, startPoint y: 125, endPoint x: 104, endPoint y: 124, distance: 75.4
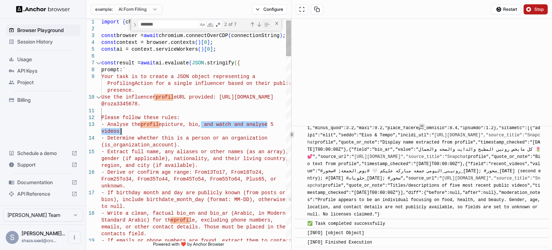
drag, startPoint x: 200, startPoint y: 125, endPoint x: 211, endPoint y: 130, distance: 12.9
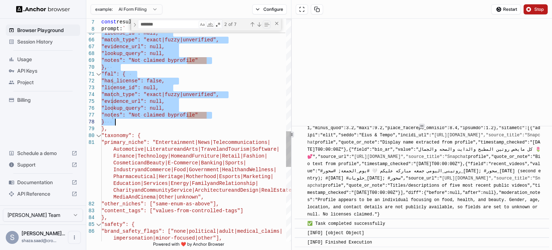
drag, startPoint x: 200, startPoint y: 114, endPoint x: 216, endPoint y: 124, distance: 18.8
click at [216, 124] on div ""mawthook": { "has_license": false, "license_id": null, "match_type": "exact|fu…" at bounding box center [196, 12] width 190 height 1381
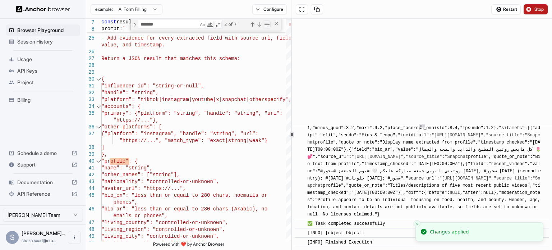
click at [526, 9] on button "Stop" at bounding box center [535, 9] width 24 height 10
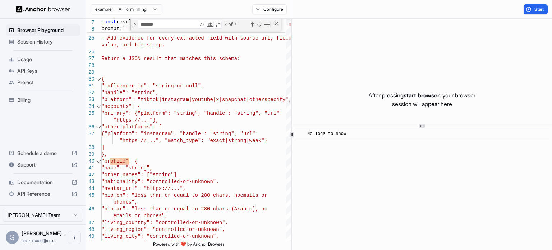
click at [530, 9] on button "Start" at bounding box center [535, 9] width 24 height 10
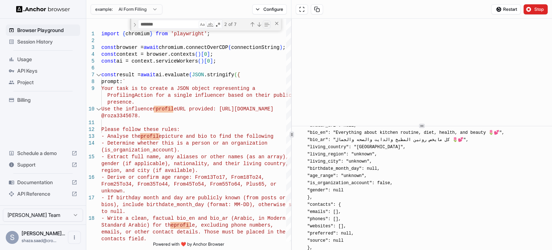
scroll to position [1347, 0]
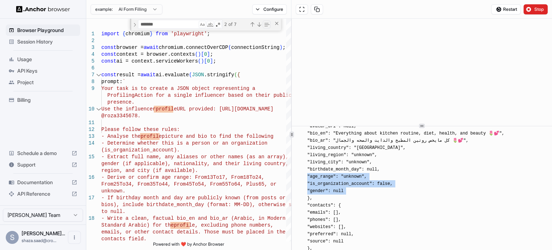
drag, startPoint x: 347, startPoint y: 202, endPoint x: 325, endPoint y: 188, distance: 25.5
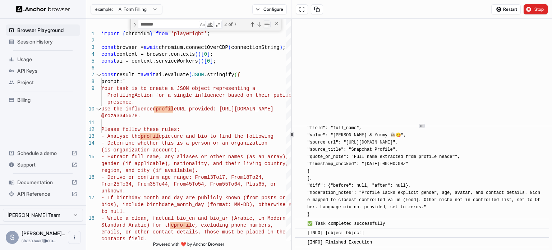
scroll to position [1794, 0]
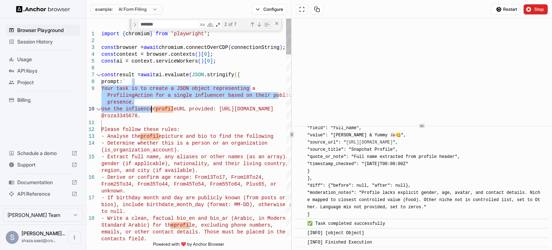
drag, startPoint x: 165, startPoint y: 83, endPoint x: 151, endPoint y: 110, distance: 30.7
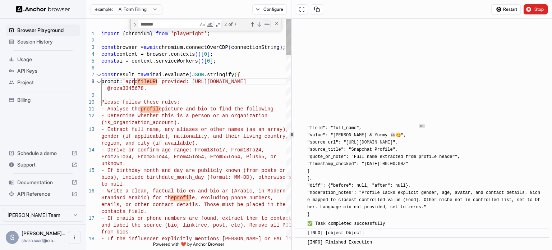
scroll to position [48, 0]
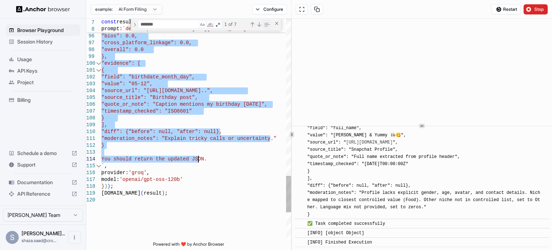
drag, startPoint x: 169, startPoint y: 91, endPoint x: 228, endPoint y: 158, distance: 90.1
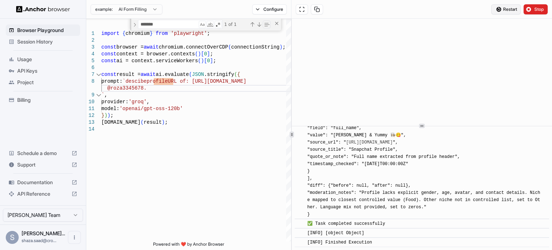
click at [512, 9] on span "Restart" at bounding box center [510, 9] width 14 height 6
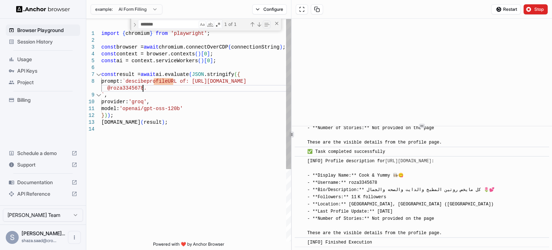
click at [260, 89] on div "@roza3345678." at bounding box center [196, 88] width 190 height 7
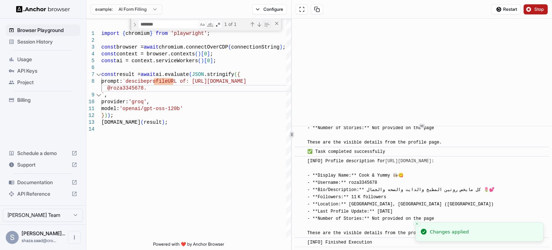
click at [531, 7] on button "Stop" at bounding box center [535, 9] width 24 height 10
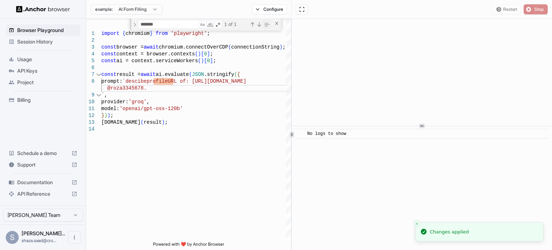
scroll to position [0, 0]
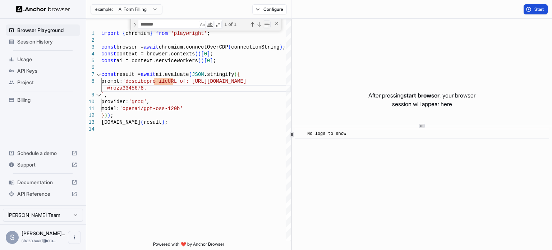
click at [526, 8] on button "Start" at bounding box center [535, 9] width 24 height 10
click at [406, 122] on div at bounding box center [422, 122] width 260 height 0
click at [543, 8] on span "Start" at bounding box center [539, 9] width 10 height 6
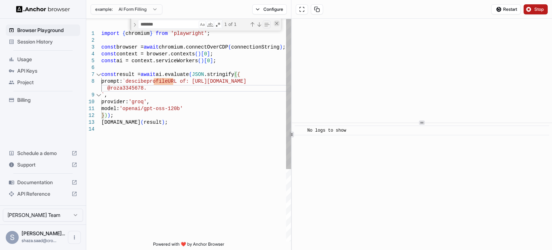
click at [276, 23] on div "Close (Escape)" at bounding box center [277, 23] width 6 height 6
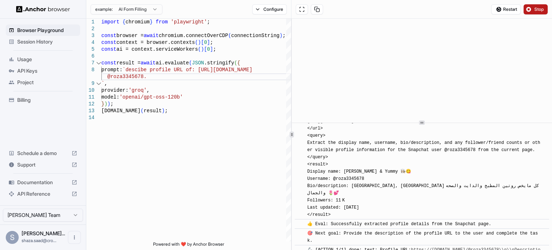
scroll to position [134, 0]
click at [389, 149] on span "📄 <url> https://www.snapchat.com/@roza3345678 </url> <query> Extract the displa…" at bounding box center [424, 164] width 234 height 106
click at [406, 147] on span "📄 <url> https://www.snapchat.com/@roza3345678 </url> <query> Extract the displa…" at bounding box center [424, 164] width 234 height 106
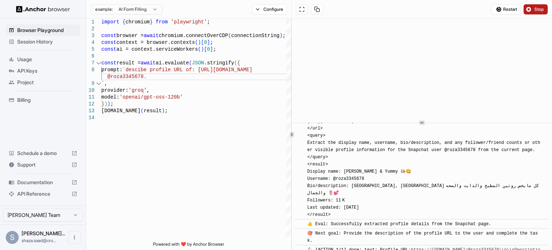
click at [385, 152] on div "📄 <url> https://www.snapchat.com/@roza3345678 </url> <query> Extract the displa…" at bounding box center [424, 164] width 234 height 108
click at [388, 158] on span "📄 <url> https://www.snapchat.com/@roza3345678 </url> <query> Extract the displa…" at bounding box center [424, 164] width 234 height 106
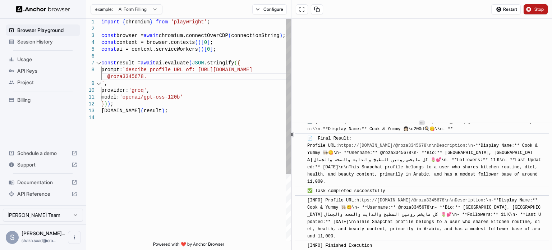
scroll to position [48, 0]
click at [155, 69] on div "console.info ( result ) ; } ) ) ; model: 'openai/gpt-oss-120b' provider: 'groq'…" at bounding box center [196, 178] width 190 height 318
click at [187, 69] on div "console.info ( result ) ; } ) ) ; model: 'openai/gpt-oss-120b' provider: 'groq'…" at bounding box center [196, 178] width 190 height 318
drag, startPoint x: 229, startPoint y: 70, endPoint x: 210, endPoint y: 71, distance: 19.1
click at [210, 71] on div "console.info ( result ) ; } ) ) ; model: 'openai/gpt-oss-120b' provider: 'groq'…" at bounding box center [196, 178] width 190 height 318
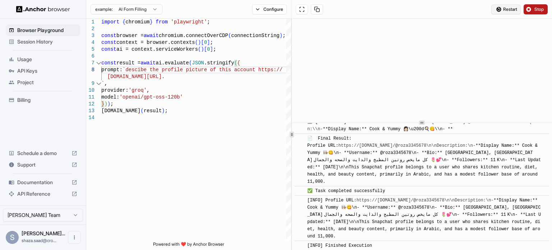
click at [500, 6] on button "Restart" at bounding box center [505, 9] width 29 height 10
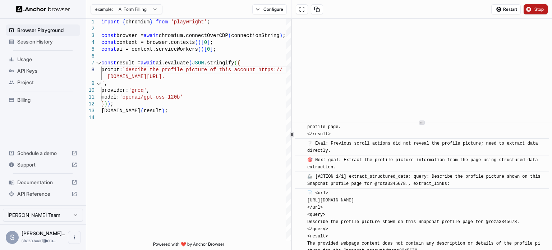
scroll to position [147, 0]
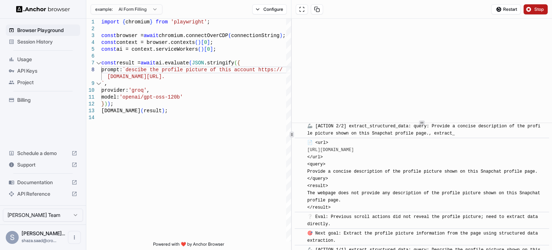
click at [370, 185] on span "📄 <url> https://www.snapchat.com/@roza3345678 </url> <query> Provide a concise …" at bounding box center [424, 175] width 235 height 70
click at [360, 210] on span "📄 <url> https://www.snapchat.com/@roza3345678 </url> <query> Provide a concise …" at bounding box center [424, 175] width 235 height 70
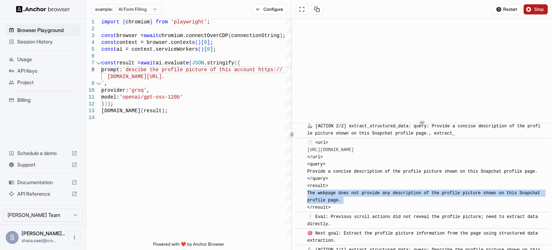
click at [360, 210] on span "📄 <url> https://www.snapchat.com/@roza3345678 </url> <query> Provide a concise …" at bounding box center [424, 175] width 235 height 70
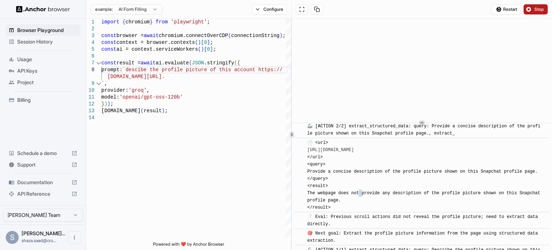
click at [360, 210] on span "📄 <url> https://www.snapchat.com/@roza3345678 </url> <query> Provide a concise …" at bounding box center [424, 175] width 235 height 70
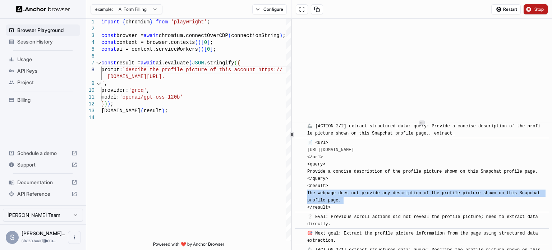
click at [360, 210] on span "📄 <url> https://www.snapchat.com/@roza3345678 </url> <query> Provide a concise …" at bounding box center [424, 175] width 235 height 70
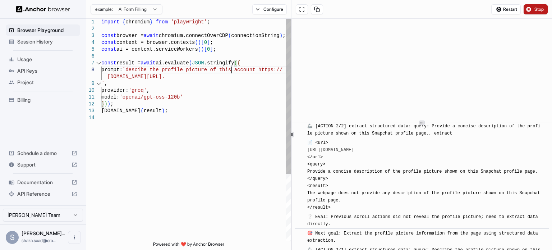
click at [231, 70] on div "console.info ( result ) ; } ) ) ; model: 'openai/gpt-oss-120b' provider: 'groq'…" at bounding box center [196, 178] width 190 height 318
click at [512, 8] on span "Restart" at bounding box center [510, 9] width 14 height 6
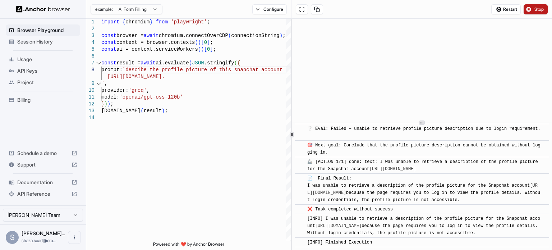
scroll to position [351, 0]
click at [357, 223] on span "[INFO] I was unable to retrieve a description of the profile picture for the Sn…" at bounding box center [423, 225] width 233 height 19
click at [339, 227] on span "[INFO] I was unable to retrieve a description of the profile picture for the Sn…" at bounding box center [423, 225] width 233 height 19
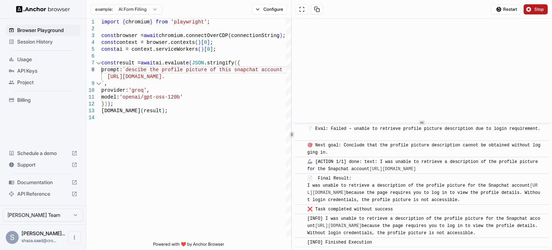
click at [353, 226] on span "[INFO] I was unable to retrieve a description of the profile picture for the Sn…" at bounding box center [423, 225] width 233 height 19
click at [411, 216] on span "[INFO] I was unable to retrieve a description of the profile picture for the Sn…" at bounding box center [423, 225] width 233 height 19
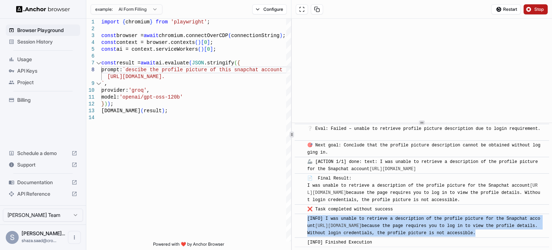
click at [411, 216] on span "[INFO] I was unable to retrieve a description of the profile picture for the Sn…" at bounding box center [423, 225] width 233 height 19
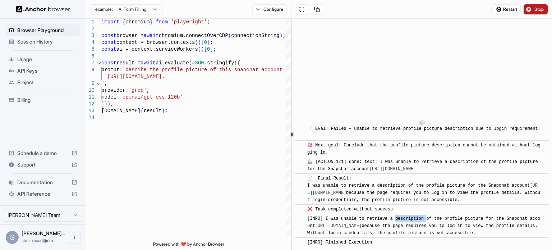
click at [411, 216] on span "[INFO] I was unable to retrieve a description of the profile picture for the Sn…" at bounding box center [423, 225] width 233 height 19
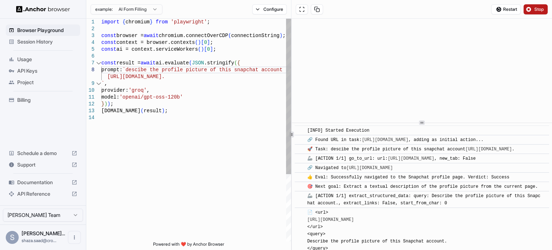
scroll to position [34, 0]
click at [243, 106] on div "console.info ( result ) ; } ) ) ; model: 'openai/gpt-oss-120b' provider: 'groq'…" at bounding box center [196, 178] width 190 height 318
drag, startPoint x: 209, startPoint y: 77, endPoint x: 106, endPoint y: 74, distance: 102.8
click at [106, 74] on div "console.info ( result ) ; } ) ) ; model: 'openai/gpt-oss-120b' provider: 'groq'…" at bounding box center [196, 178] width 190 height 318
click at [151, 96] on div "console.info ( result ) ; } ) ) ; model: 'openai/gpt-oss-120b' provider: 'groq'…" at bounding box center [196, 178] width 190 height 318
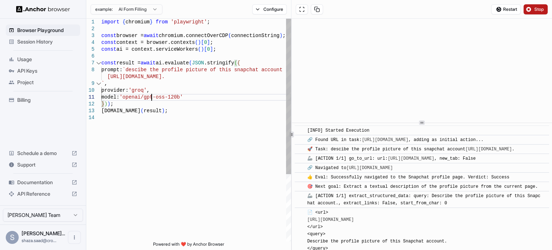
click at [151, 96] on div "console.info ( result ) ; } ) ) ; model: 'openai/gpt-oss-120b' provider: 'groq'…" at bounding box center [196, 178] width 190 height 318
click at [133, 97] on div "console.info ( result ) ; } ) ) ; model: 'openai/gpt-oss-120b' provider: 'groq'…" at bounding box center [196, 178] width 190 height 318
click at [144, 89] on div "console.info ( result ) ; } ) ) ; model: 'openai/gpt-oss-120b' provider: 'groq'…" at bounding box center [196, 178] width 190 height 318
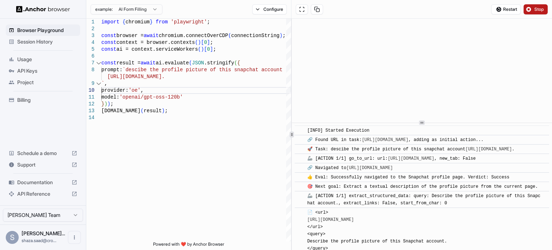
drag, startPoint x: 39, startPoint y: 182, endPoint x: 13, endPoint y: 185, distance: 26.7
click at [13, 185] on icon at bounding box center [12, 182] width 6 height 6
click at [143, 91] on div "console.info ( result ) ; } ) ) ; model: 'openai/gpt-oss-120b' provider: 'oe' ,…" at bounding box center [196, 178] width 190 height 318
click at [174, 62] on div "console.info ( result ) ; } ) ) ; model: 'openai/gpt-oss-120b' provider: 'groq'…" at bounding box center [196, 178] width 190 height 318
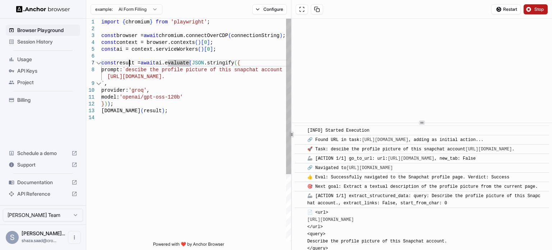
click at [128, 63] on div "console.info ( result ) ; } ) ) ; model: 'openai/gpt-oss-120b' provider: 'groq'…" at bounding box center [196, 178] width 190 height 318
click at [119, 89] on div "console.info ( result ) ; } ) ) ; model: 'openai/gpt-oss-120b' provider: 'groq'…" at bounding box center [196, 178] width 190 height 318
click at [117, 95] on div "console.info ( result ) ; } ) ) ; model: 'openai/gpt-oss-120b' provider: 'groq'…" at bounding box center [196, 178] width 190 height 318
click at [140, 92] on div "console.info ( result ) ; } ) ) ; model: 'openai/gpt-oss-120b' provider: 'groq'…" at bounding box center [196, 178] width 190 height 318
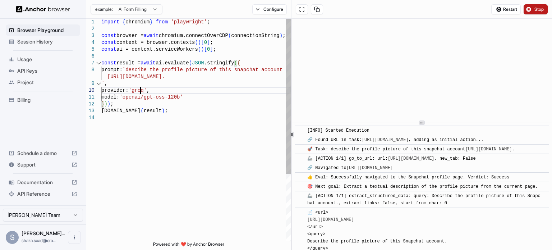
click at [140, 92] on div "console.info ( result ) ; } ) ) ; model: 'openai/gpt-oss-120b' provider: 'groq'…" at bounding box center [196, 178] width 190 height 318
drag, startPoint x: 182, startPoint y: 96, endPoint x: 149, endPoint y: 96, distance: 33.0
click at [149, 96] on div "console.info ( result ) ; } ) ) ; model: 'openai/gpt-oss-120b' provider: 'groq'…" at bounding box center [196, 178] width 190 height 318
click at [512, 9] on span "Restart" at bounding box center [510, 9] width 14 height 6
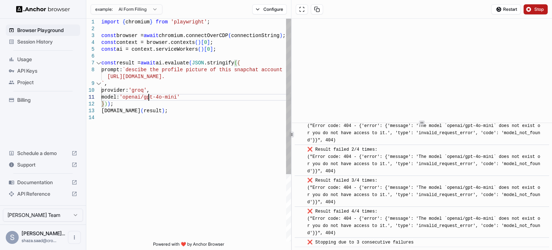
click at [149, 97] on div "console.info ( result ) ; } ) ) ; model: 'openai/gpt-4o-mini' provider: 'groq' …" at bounding box center [196, 178] width 190 height 318
click at [139, 96] on div "console.info ( result ) ; } ) ) ; model: 'openai/gpt-4o-mini' provider: 'groq' …" at bounding box center [196, 178] width 190 height 318
click at [145, 88] on div "console.info ( result ) ; } ) ) ; model: 'openai/gpt-4o-mini' provider: 'groq' …" at bounding box center [196, 178] width 190 height 318
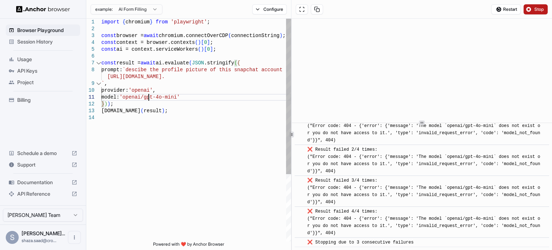
click at [149, 97] on div "console.info ( result ) ; } ) ) ; model: 'openai/gpt-4o-mini' provider: 'openai…" at bounding box center [196, 178] width 190 height 318
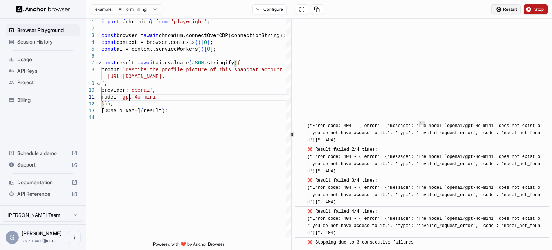
type textarea "**********"
click at [514, 5] on button "Restart" at bounding box center [505, 9] width 29 height 10
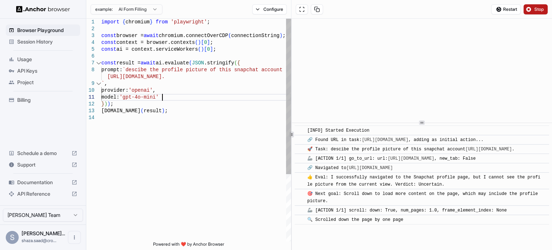
click at [172, 99] on div "console.info ( result ) ; } ) ) ; model: 'gpt-4o-mini' provider: 'openai' , ` ,…" at bounding box center [196, 178] width 190 height 318
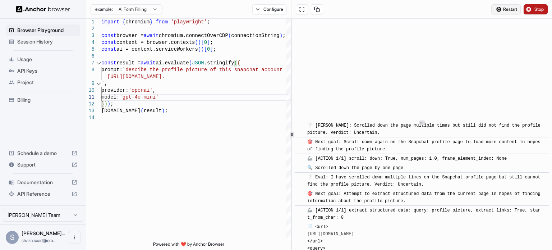
scroll to position [259, 0]
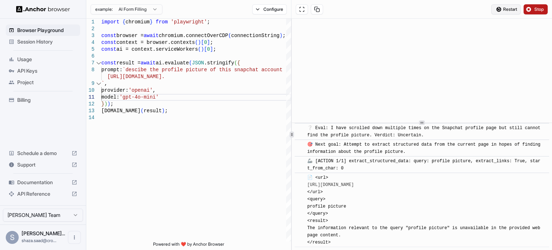
click at [513, 8] on span "Restart" at bounding box center [510, 9] width 14 height 6
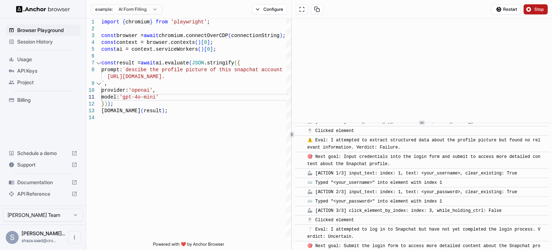
scroll to position [1332, 0]
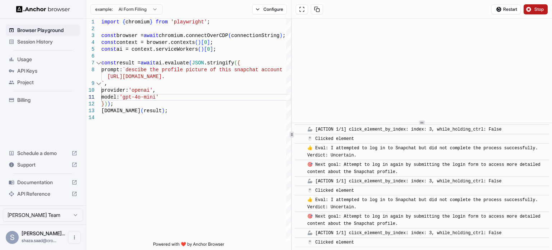
click at [63, 69] on span "API Keys" at bounding box center [47, 70] width 60 height 7
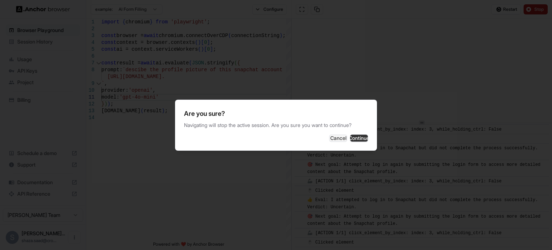
click at [350, 136] on button "Continue" at bounding box center [359, 137] width 18 height 7
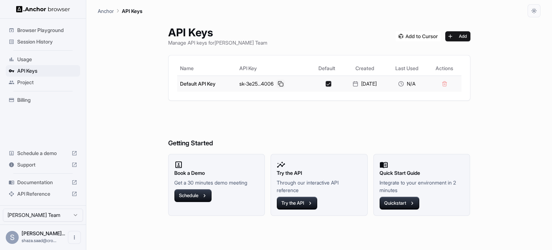
click at [276, 85] on button at bounding box center [280, 83] width 9 height 9
click at [39, 30] on span "Browser Playground" at bounding box center [47, 30] width 60 height 7
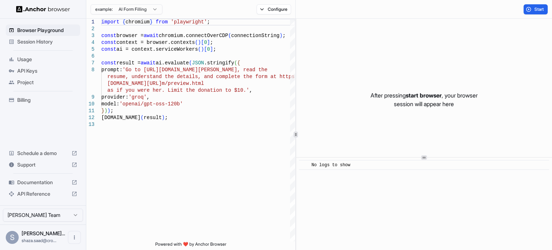
click at [48, 41] on span "Session History" at bounding box center [47, 41] width 60 height 7
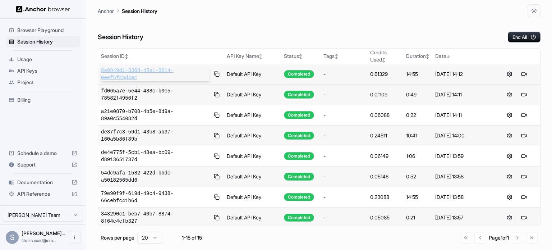
click at [140, 70] on span "8e0849d1-3368-45e1-8614-0eef6fcbd4ac" at bounding box center [155, 74] width 108 height 14
click at [37, 96] on span "Billing" at bounding box center [47, 99] width 60 height 7
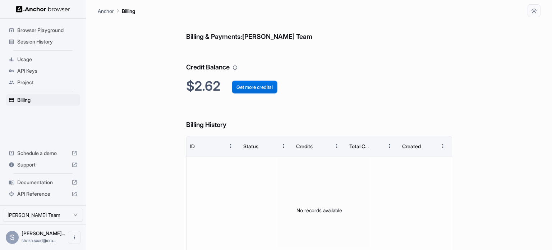
click at [258, 83] on button "Get more credits!" at bounding box center [255, 86] width 46 height 13
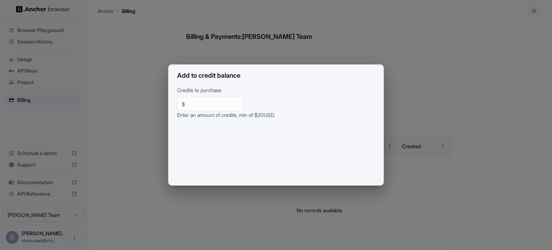
click at [149, 70] on div "Add to credit balance Credits to purchase $ ** ​ Enter an amount of credits, mi…" at bounding box center [276, 125] width 552 height 250
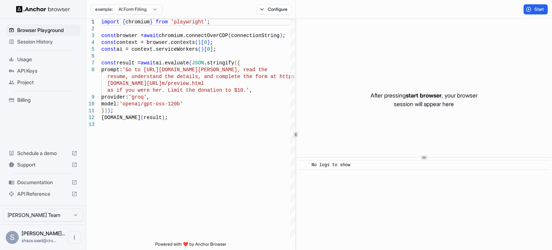
click at [27, 60] on span "Usage" at bounding box center [47, 59] width 60 height 7
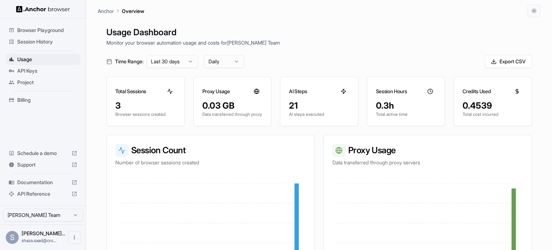
click at [477, 105] on div "0.4539" at bounding box center [492, 105] width 60 height 11
click at [305, 65] on div "Time Range: Last 30 days Daily Export CSV" at bounding box center [318, 61] width 425 height 13
click at [230, 61] on html "Browser Playground Session History Usage API Keys Project Billing Schedule a de…" at bounding box center [276, 125] width 552 height 250
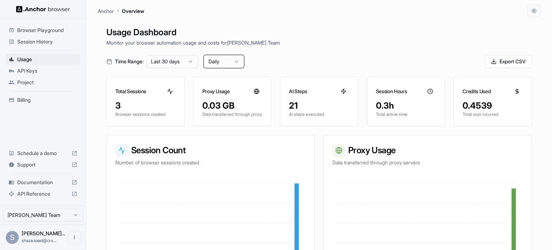
click at [230, 61] on html "Browser Playground Session History Usage API Keys Project Billing Schedule a de…" at bounding box center [276, 125] width 552 height 250
click at [178, 59] on html "Browser Playground Session History Usage API Keys Project Billing Schedule a de…" at bounding box center [276, 125] width 552 height 250
click at [144, 43] on html "Browser Playground Session History Usage API Keys Project Billing Schedule a de…" at bounding box center [276, 125] width 552 height 250
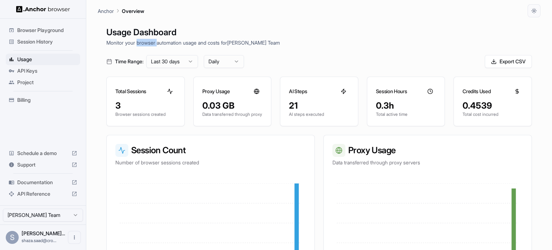
click at [144, 43] on p "Monitor your browser automation usage and costs for Shaza Elmorshidy Team" at bounding box center [318, 43] width 425 height 8
click at [57, 68] on span "API Keys" at bounding box center [47, 70] width 60 height 7
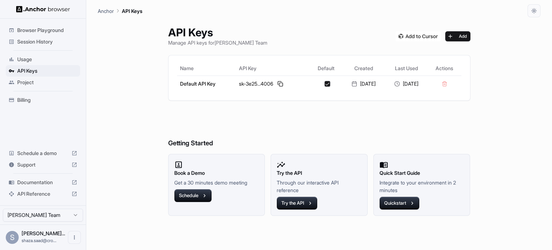
click at [40, 54] on div "Usage" at bounding box center [43, 59] width 74 height 11
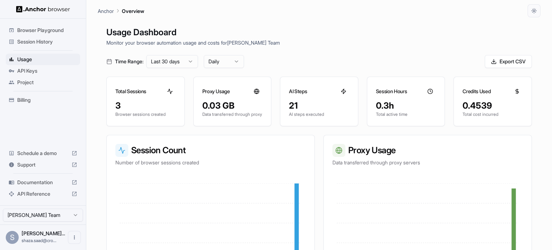
click at [230, 56] on html "Browser Playground Session History Usage API Keys Project Billing Schedule a de…" at bounding box center [276, 125] width 552 height 250
click at [394, 109] on div "0.3h" at bounding box center [406, 105] width 60 height 11
click at [463, 115] on p "Total cost incurred" at bounding box center [492, 114] width 60 height 6
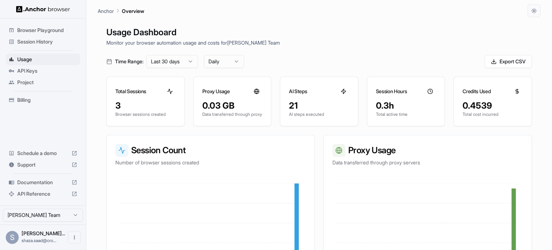
click at [472, 113] on p "Total cost incurred" at bounding box center [492, 114] width 60 height 6
click at [227, 114] on p "Data transferred through proxy" at bounding box center [232, 114] width 60 height 6
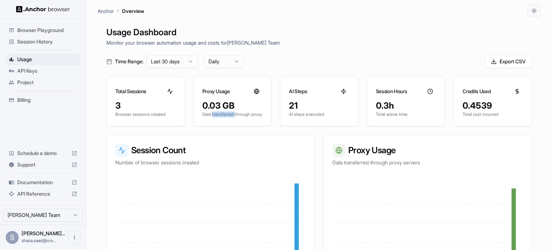
click at [227, 114] on p "Data transferred through proxy" at bounding box center [232, 114] width 60 height 6
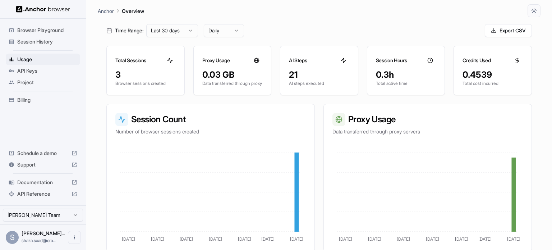
scroll to position [31, 0]
click at [118, 71] on div "3" at bounding box center [145, 74] width 60 height 11
click at [171, 60] on icon at bounding box center [169, 59] width 5 height 5
click at [26, 97] on span "Billing" at bounding box center [47, 99] width 60 height 7
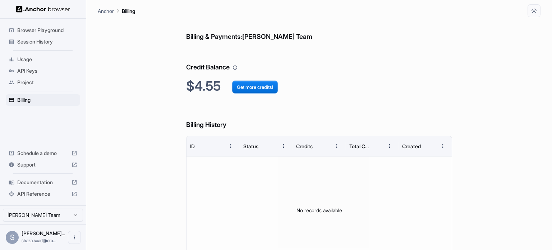
click at [212, 80] on h2 "$4.55 Get more credits!" at bounding box center [318, 85] width 265 height 15
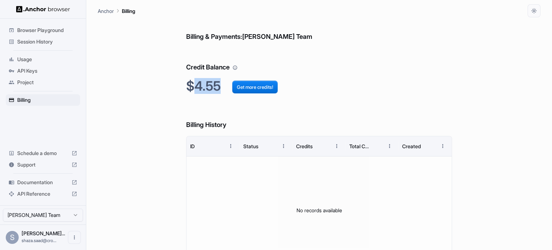
click at [212, 80] on h2 "$4.55 Get more credits!" at bounding box center [318, 85] width 265 height 15
click at [203, 81] on h2 "$4.55 Get more credits!" at bounding box center [318, 85] width 265 height 15
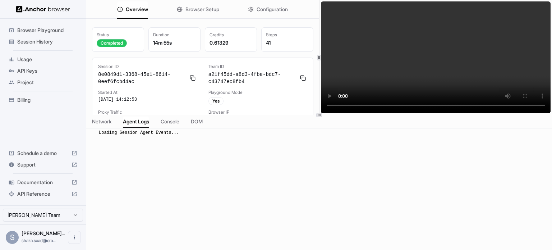
click at [144, 125] on button "Agent Logs" at bounding box center [136, 121] width 26 height 10
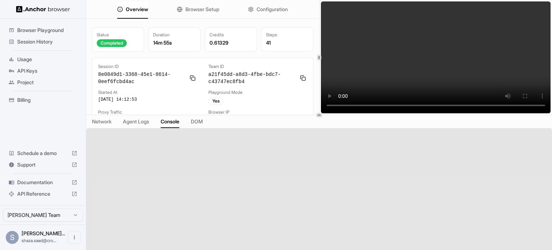
click at [170, 125] on span "Console" at bounding box center [170, 121] width 19 height 7
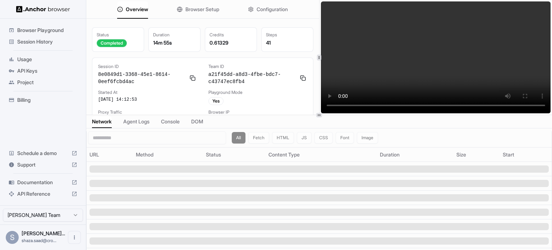
click at [102, 122] on span "Network" at bounding box center [102, 121] width 20 height 7
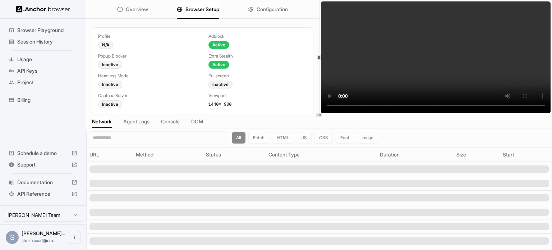
click at [196, 7] on span "Browser Setup" at bounding box center [202, 9] width 34 height 7
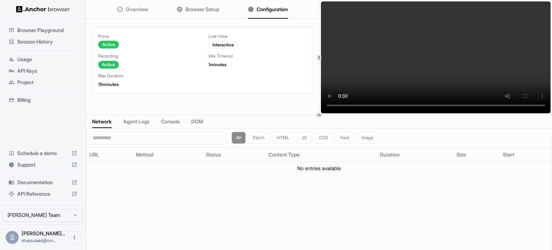
click at [264, 7] on span "Configuration" at bounding box center [271, 9] width 31 height 7
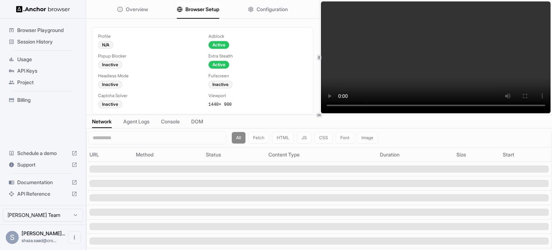
click at [195, 11] on span "Browser Setup" at bounding box center [202, 9] width 34 height 7
click at [170, 121] on span "Console" at bounding box center [170, 121] width 19 height 7
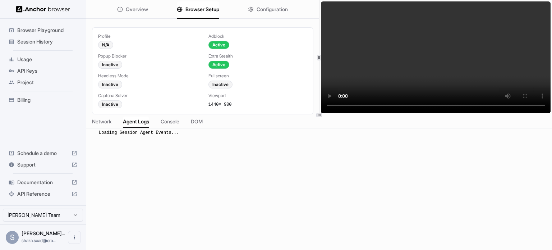
click at [149, 119] on span "Agent Logs" at bounding box center [136, 121] width 26 height 7
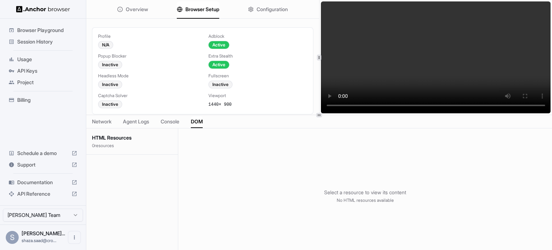
click at [202, 121] on span "DOM" at bounding box center [197, 121] width 12 height 7
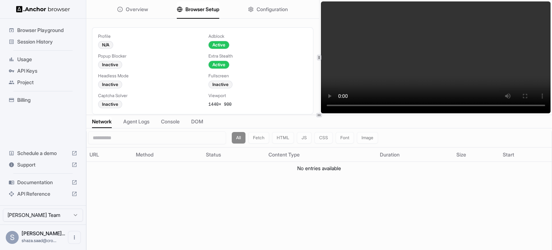
click at [105, 122] on span "Network" at bounding box center [102, 121] width 20 height 7
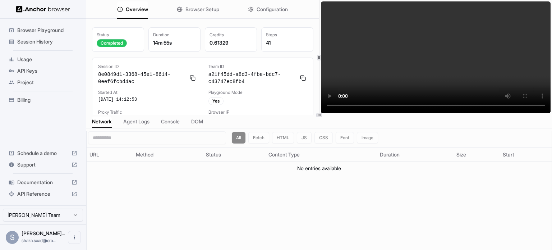
click at [137, 12] on span "Overview" at bounding box center [137, 9] width 22 height 7
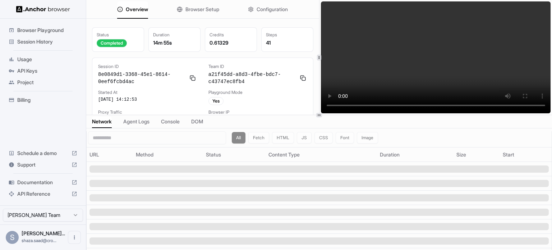
click at [30, 70] on span "API Keys" at bounding box center [47, 70] width 60 height 7
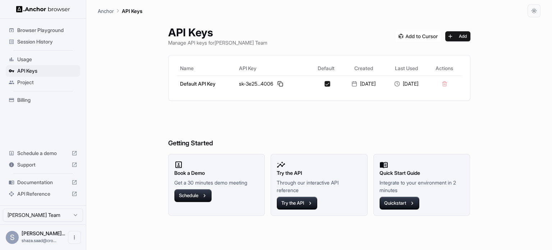
click at [42, 58] on span "Usage" at bounding box center [47, 59] width 60 height 7
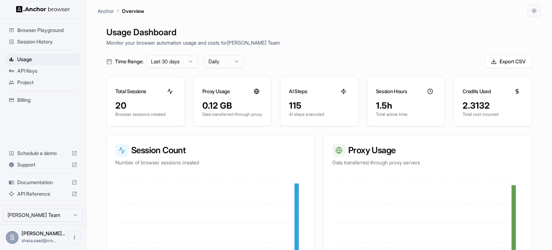
click at [54, 97] on span "Billing" at bounding box center [47, 99] width 60 height 7
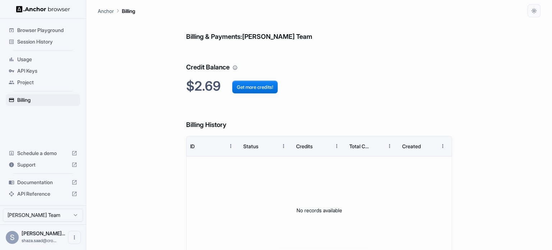
click at [66, 70] on span "API Keys" at bounding box center [47, 70] width 60 height 7
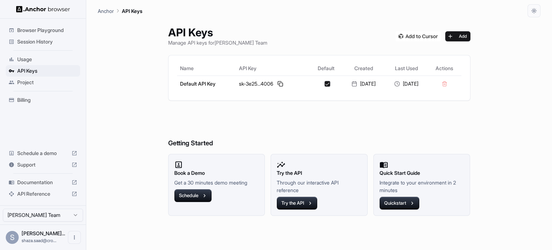
click at [35, 59] on span "Usage" at bounding box center [47, 59] width 60 height 7
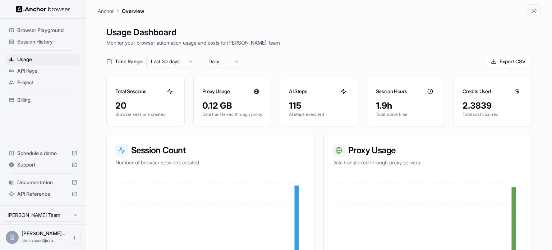
click at [43, 98] on span "Billing" at bounding box center [47, 99] width 60 height 7
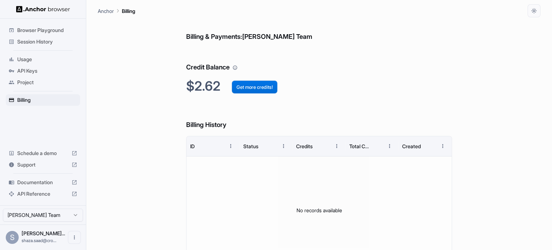
click at [253, 86] on button "Get more credits!" at bounding box center [255, 86] width 46 height 13
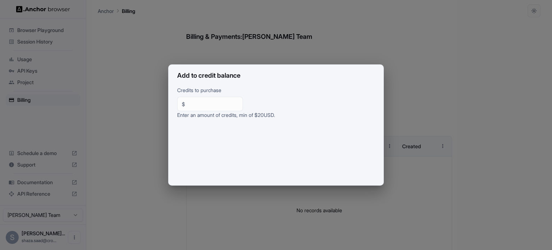
click at [144, 91] on div "Add to credit balance Credits to purchase $ ** ​ Enter an amount of credits, mi…" at bounding box center [276, 125] width 552 height 250
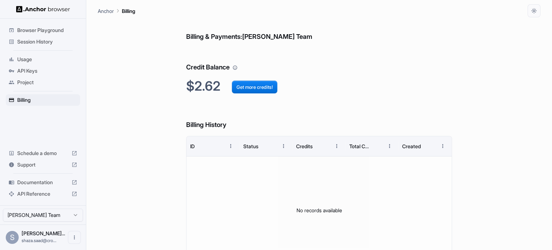
click at [26, 85] on span "Project" at bounding box center [47, 82] width 60 height 7
